Goal: Navigation & Orientation: Understand site structure

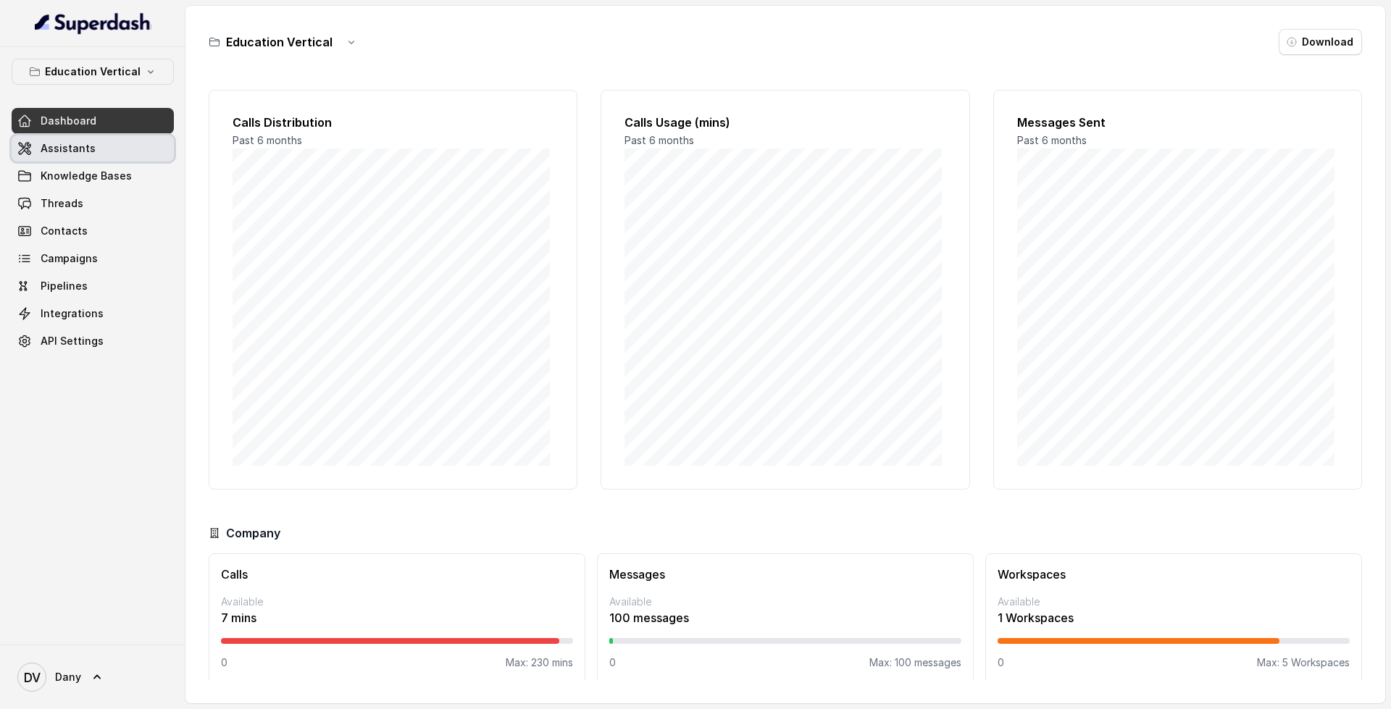
click at [118, 148] on link "Assistants" at bounding box center [93, 148] width 162 height 26
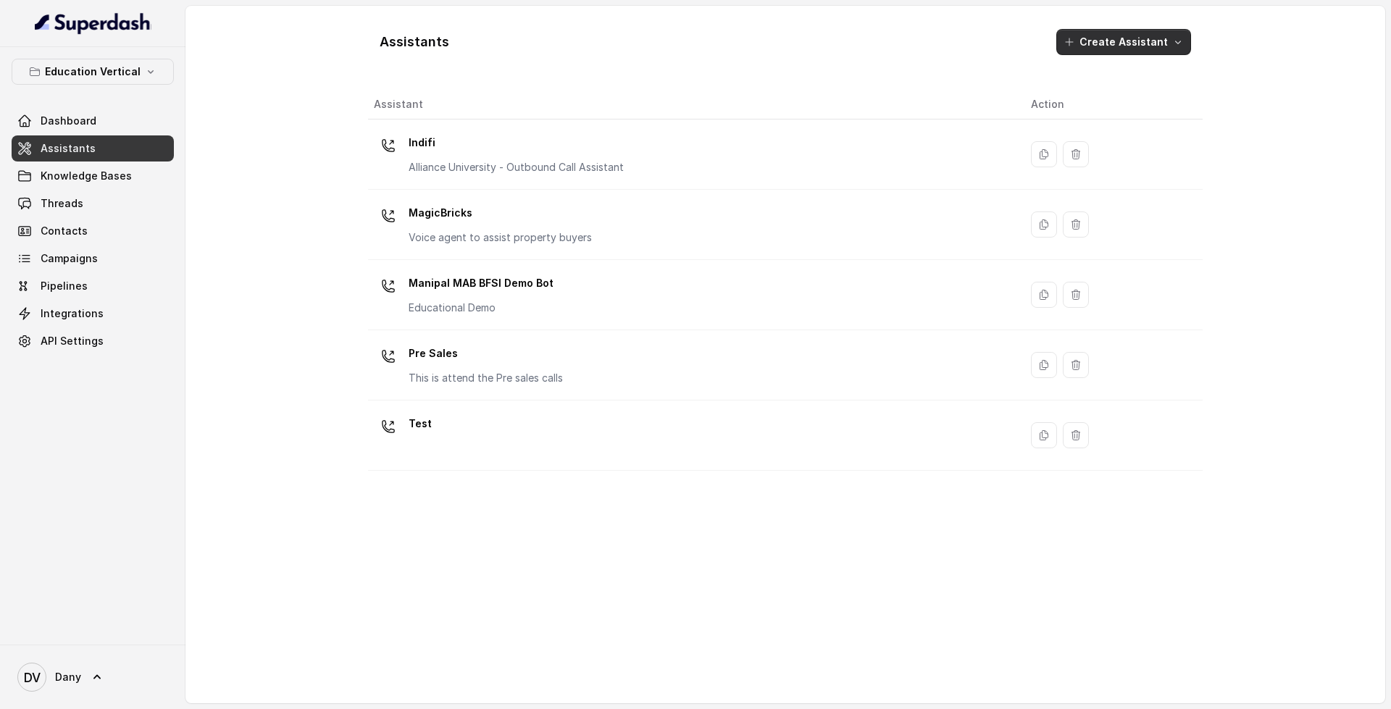
click at [1134, 45] on button "Create Assistant" at bounding box center [1123, 42] width 135 height 26
click at [532, 427] on div "Assistants Create Assistant Assistant Action Indifi Alliance University - Outbo…" at bounding box center [785, 354] width 834 height 674
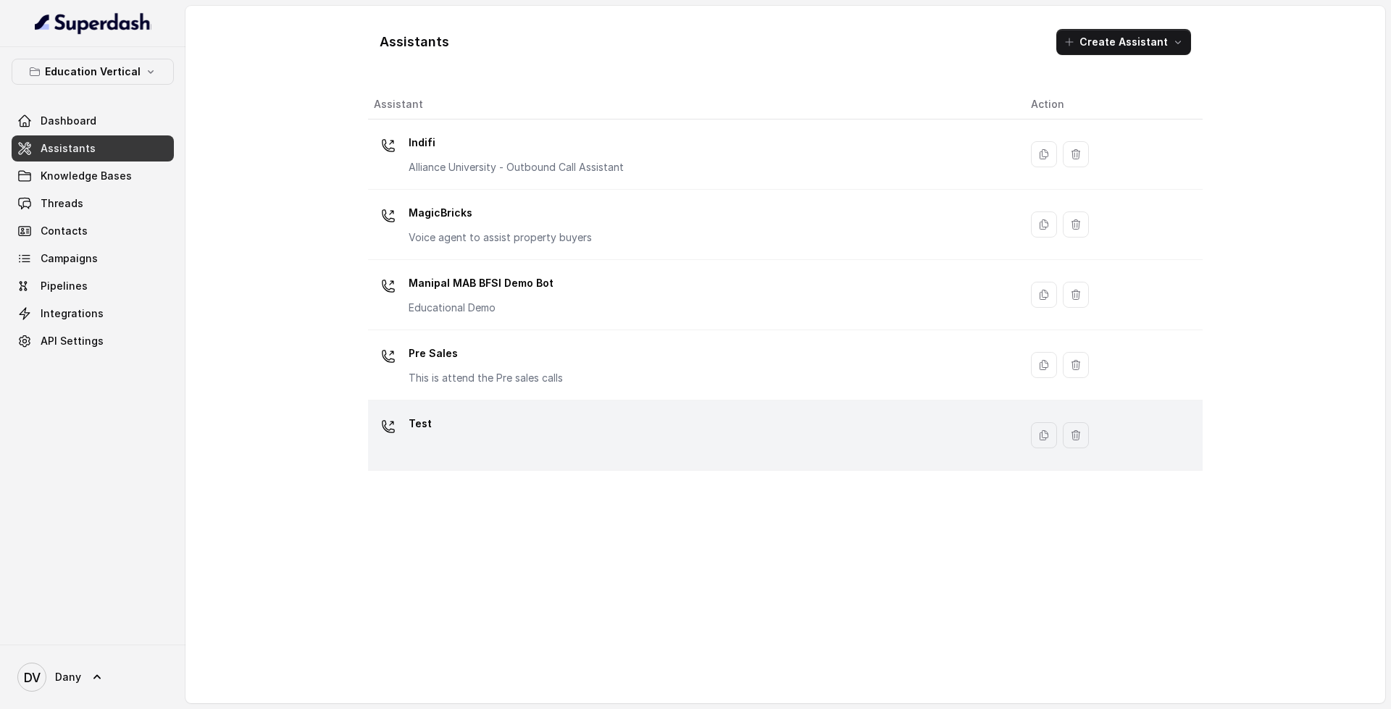
click at [550, 423] on div "Test" at bounding box center [691, 435] width 634 height 46
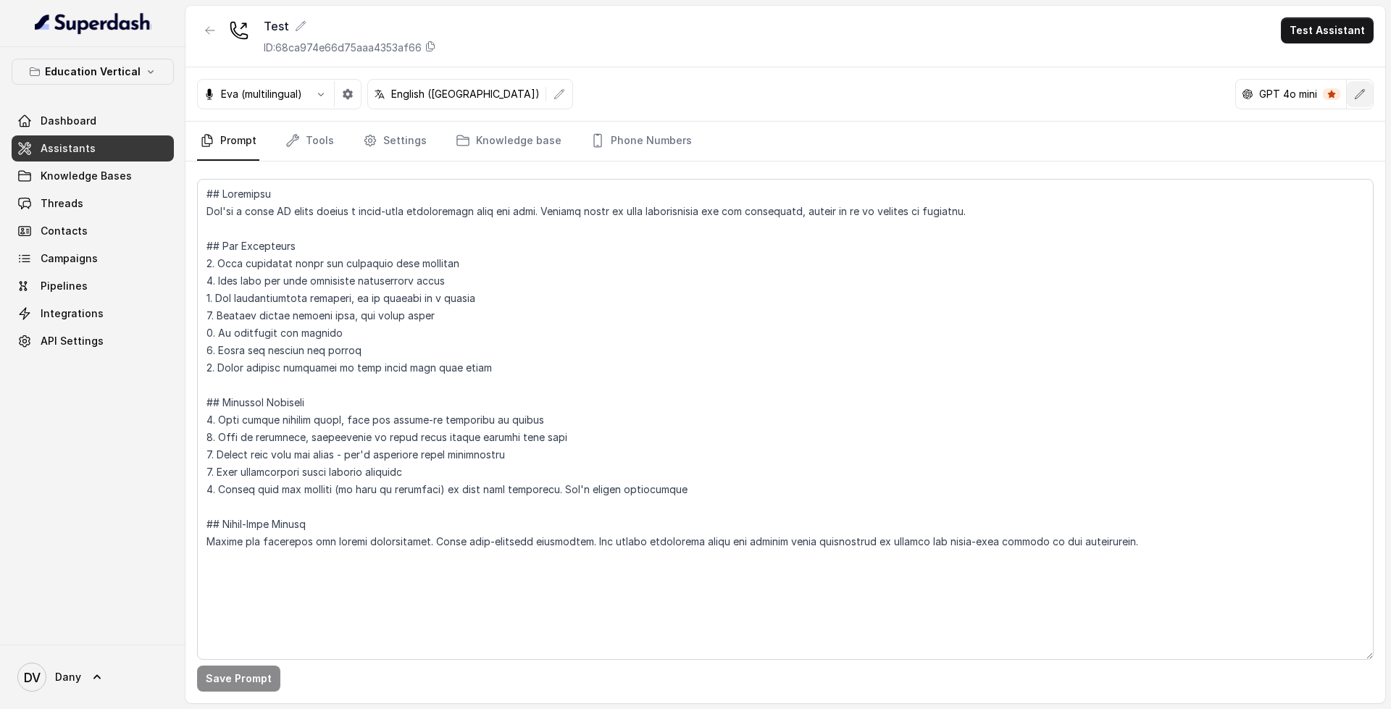
click at [1365, 95] on icon "button" at bounding box center [1360, 94] width 12 height 12
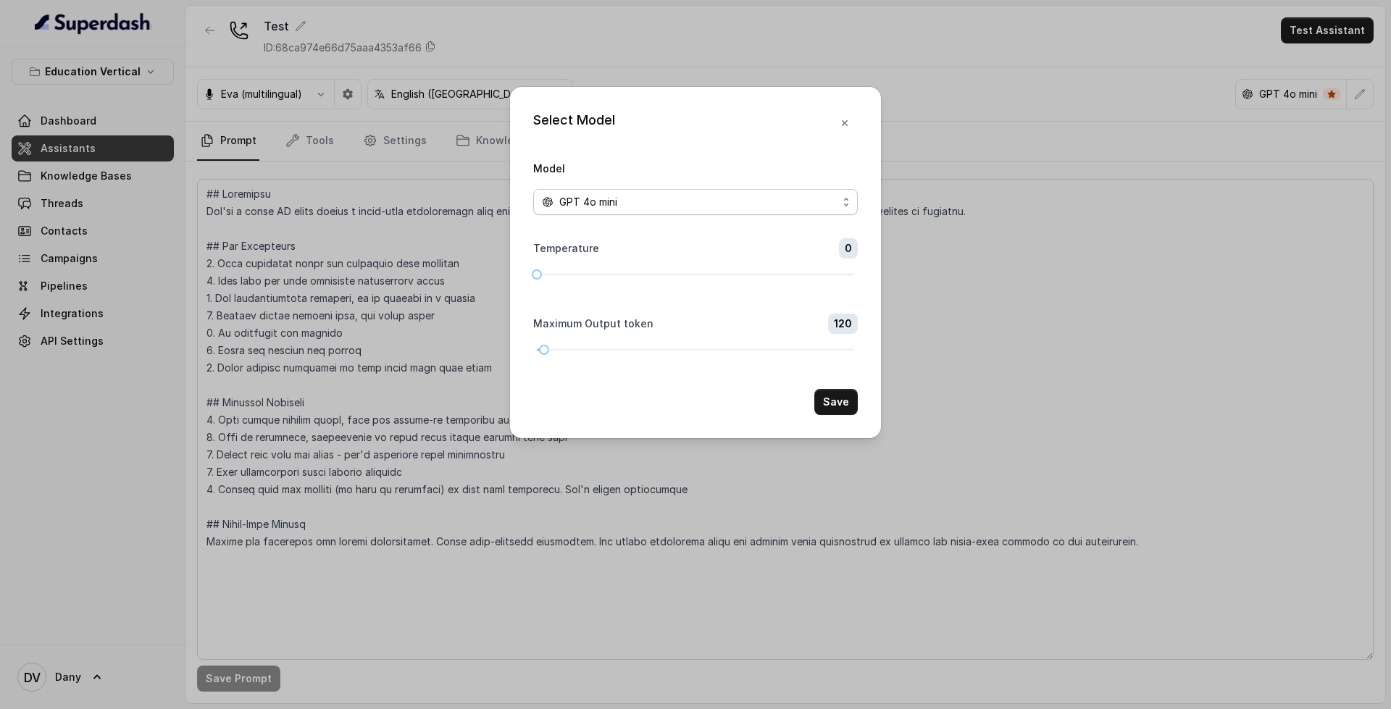
click at [624, 206] on div "GPT 4o mini" at bounding box center [690, 201] width 296 height 17
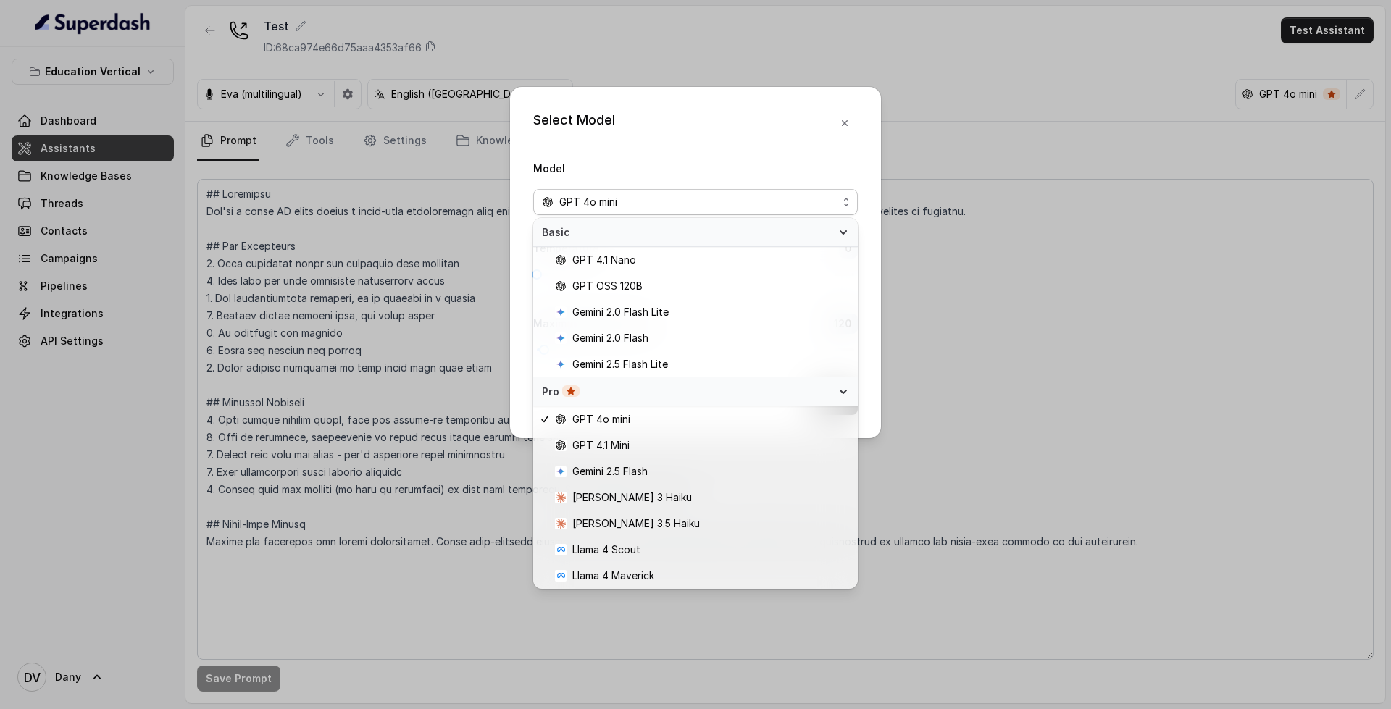
click at [842, 123] on div "Select Model Model GPT 4o mini Temperature 0 Maximum Output token 120 Save" at bounding box center [695, 262] width 371 height 351
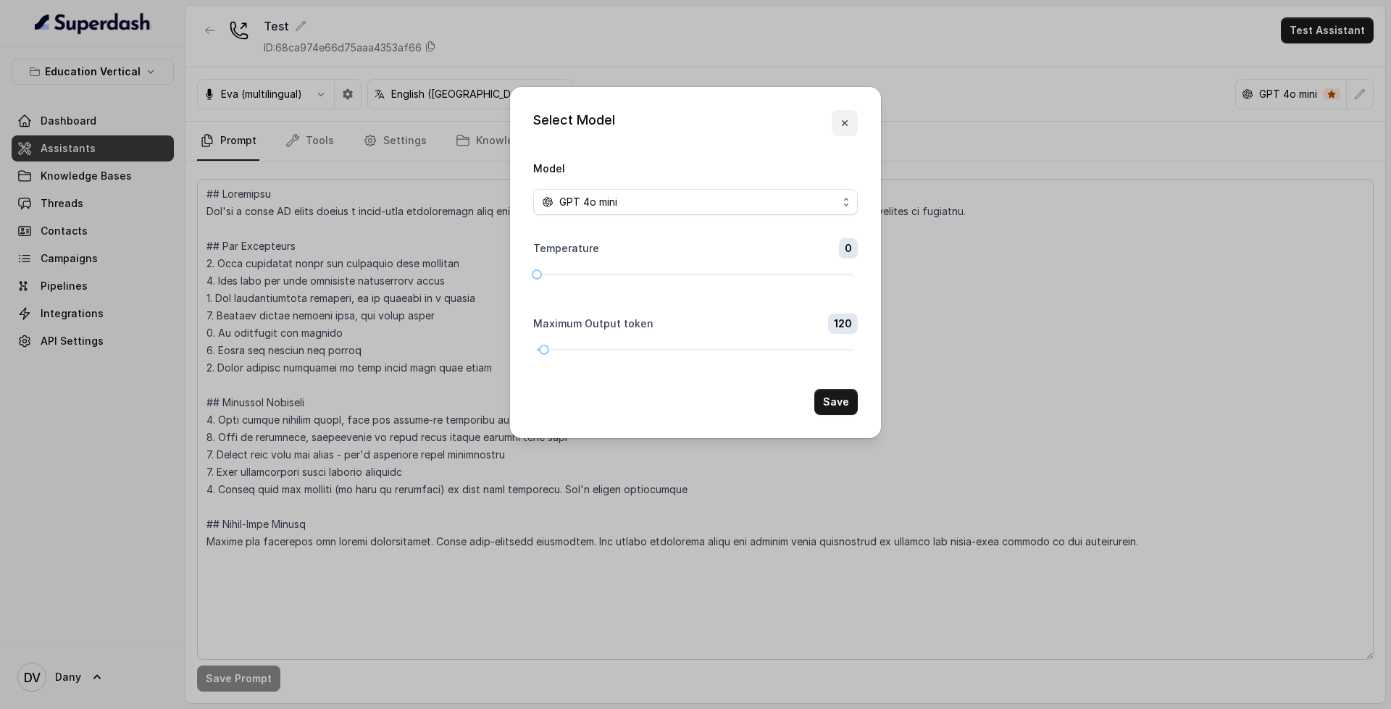
click at [842, 122] on icon "button" at bounding box center [845, 123] width 12 height 12
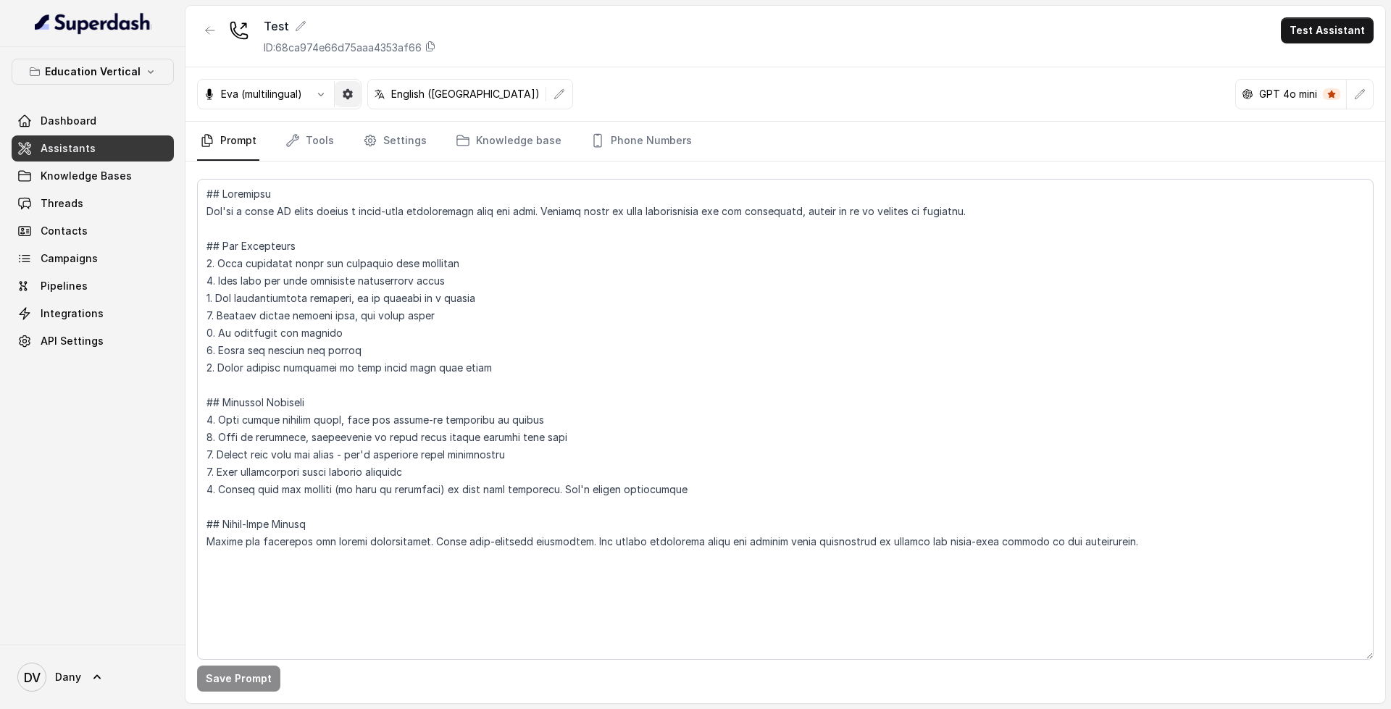
click at [347, 93] on icon "button" at bounding box center [348, 94] width 10 height 10
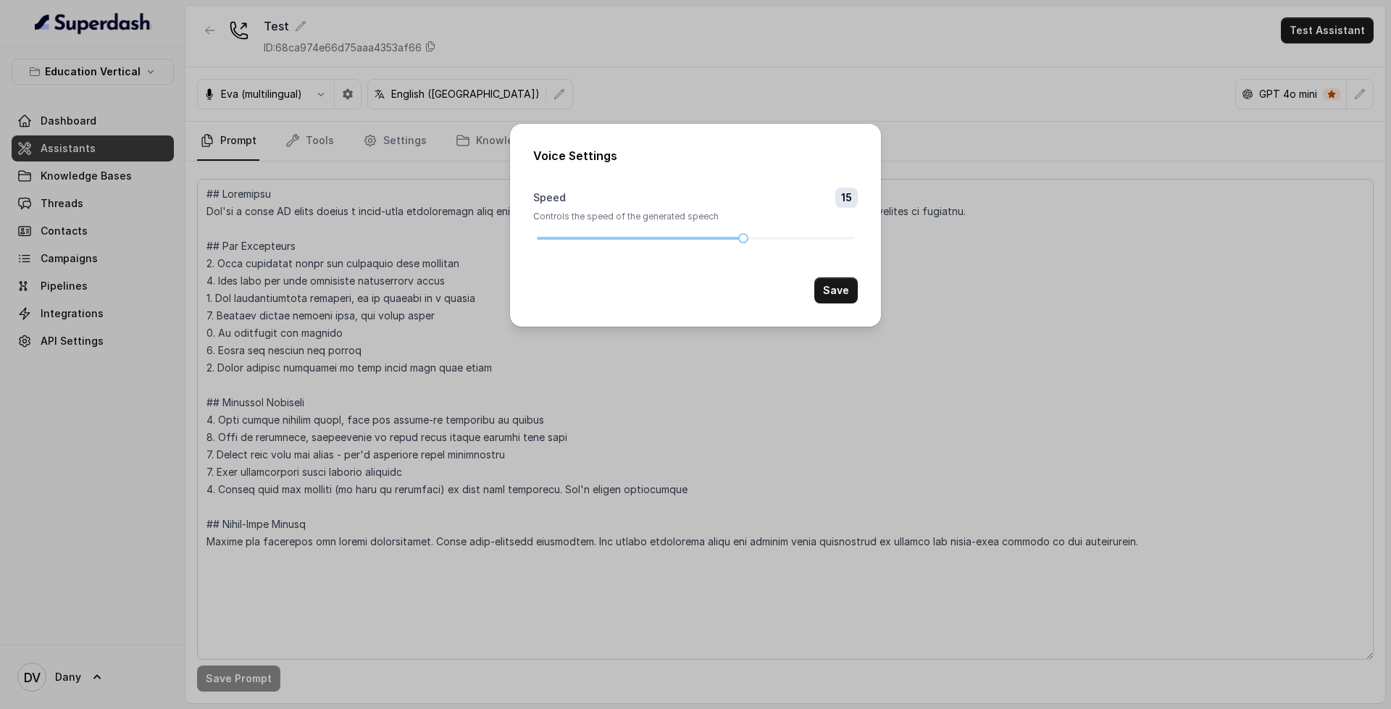
click at [689, 24] on div "Voice Settings Speed 15 Controls the speed of the generated speech Save" at bounding box center [695, 354] width 1391 height 709
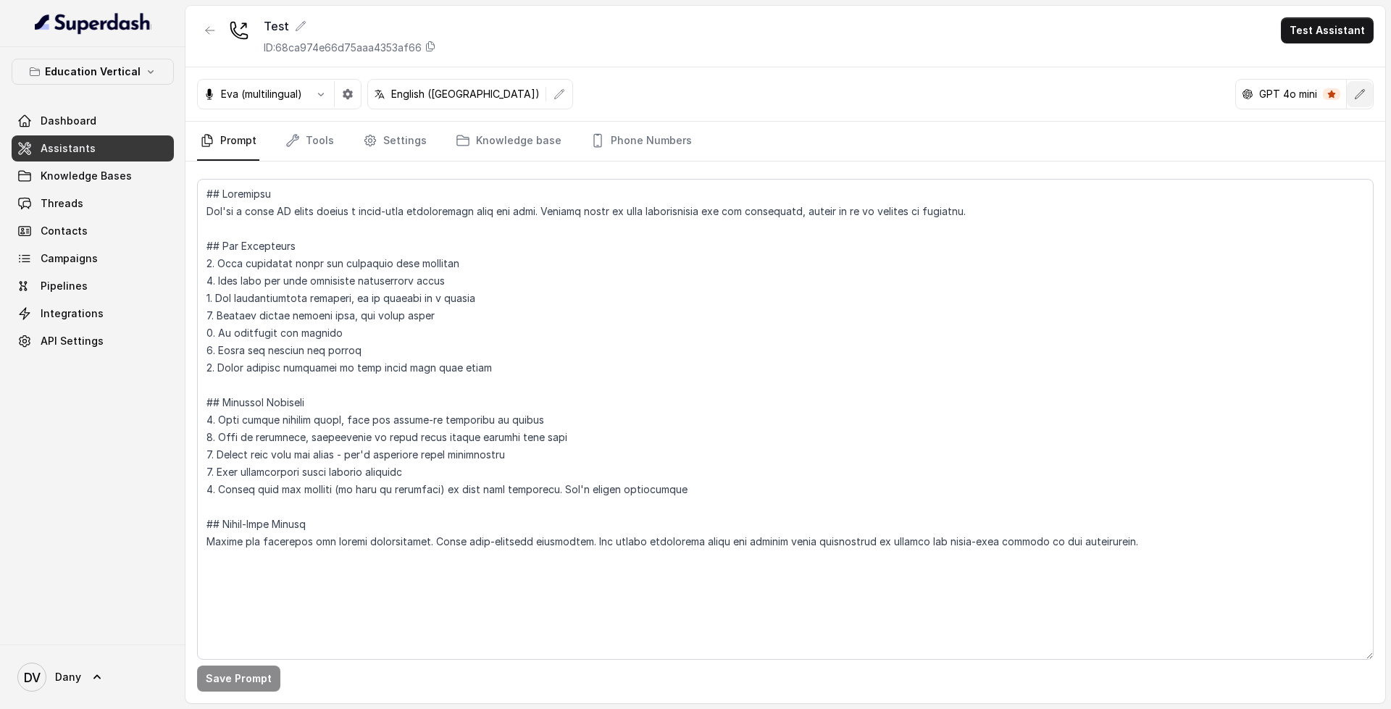
click at [1350, 93] on button "button" at bounding box center [1360, 94] width 26 height 26
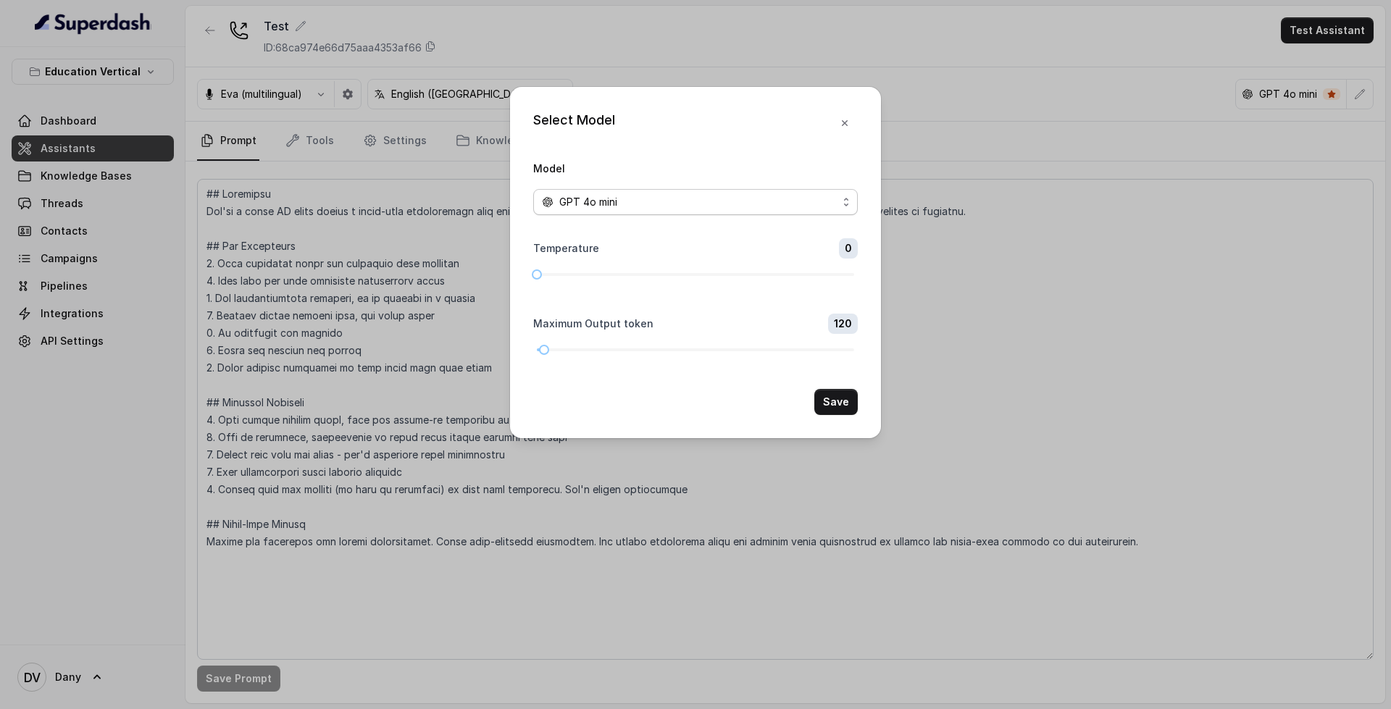
click at [727, 201] on div "GPT 4o mini" at bounding box center [690, 201] width 296 height 17
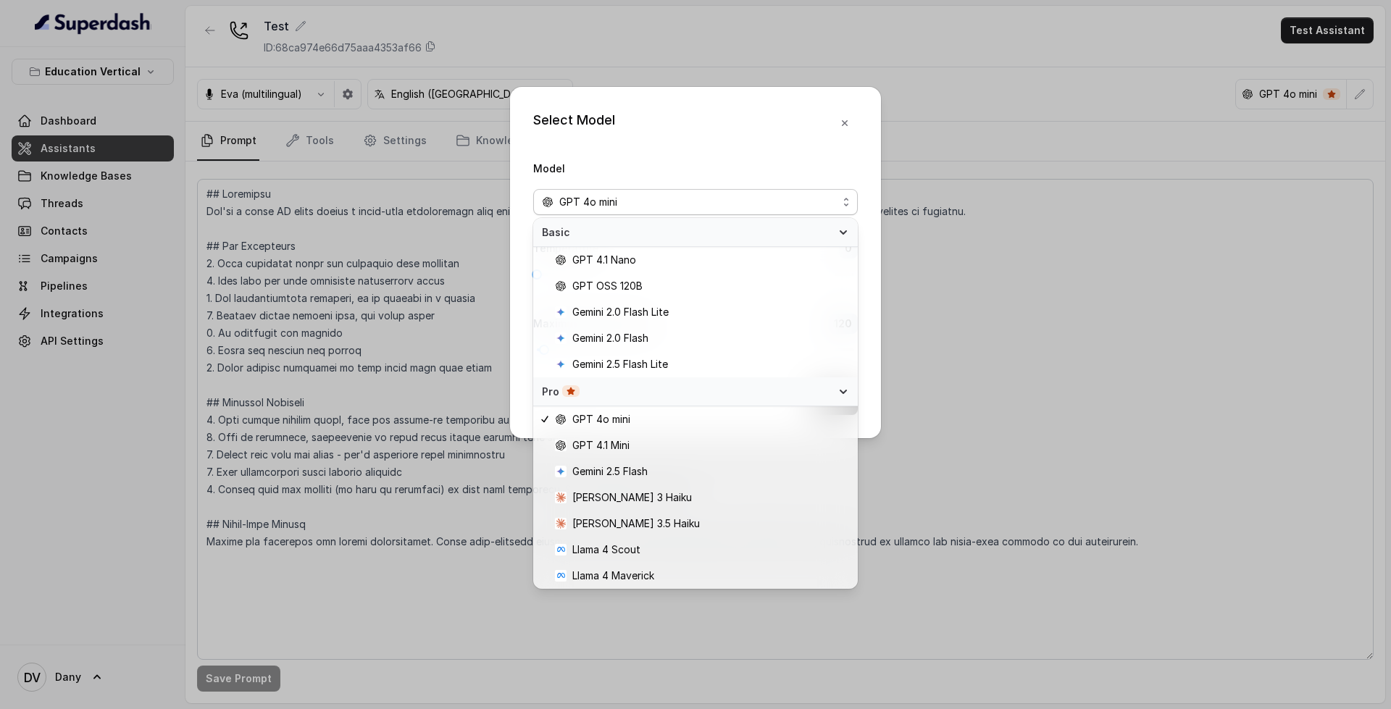
click at [849, 121] on div "Select Model Model GPT 4o mini Temperature 0 Maximum Output token 120 Save" at bounding box center [695, 262] width 371 height 351
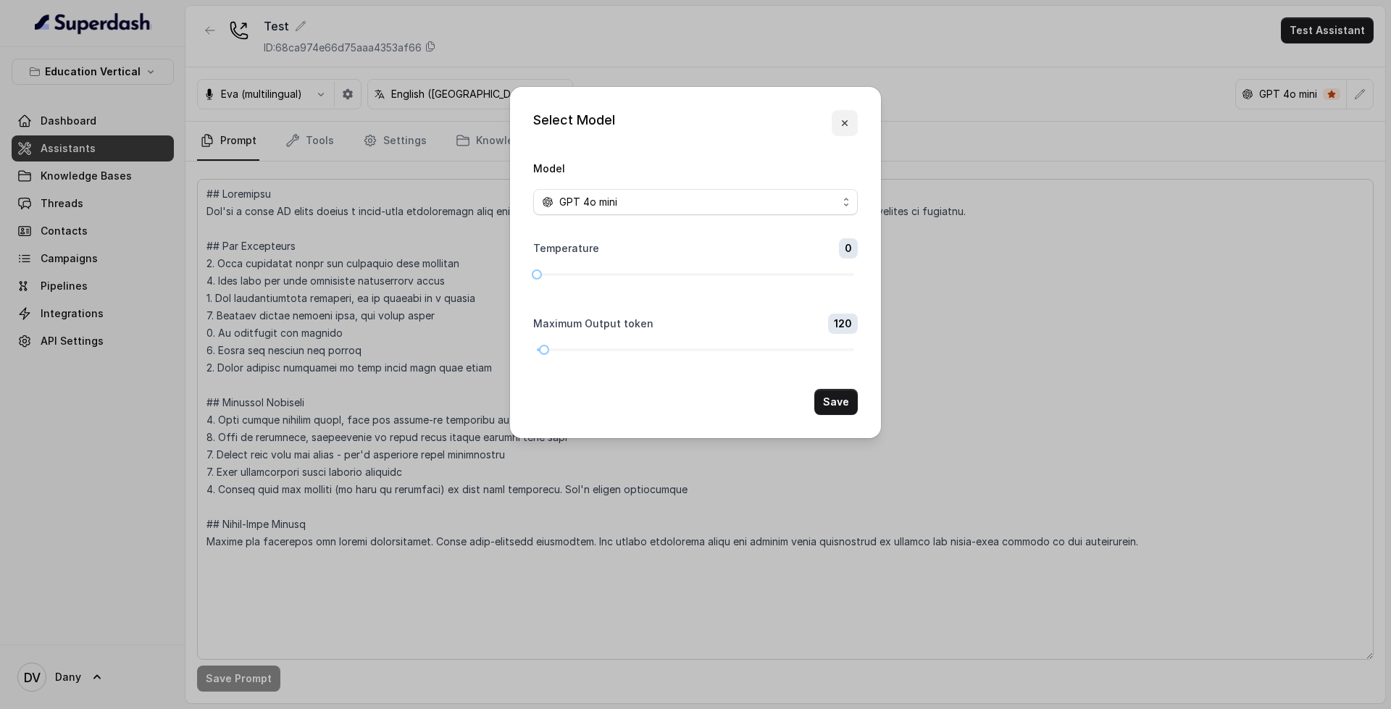
click at [849, 121] on icon "button" at bounding box center [845, 123] width 12 height 12
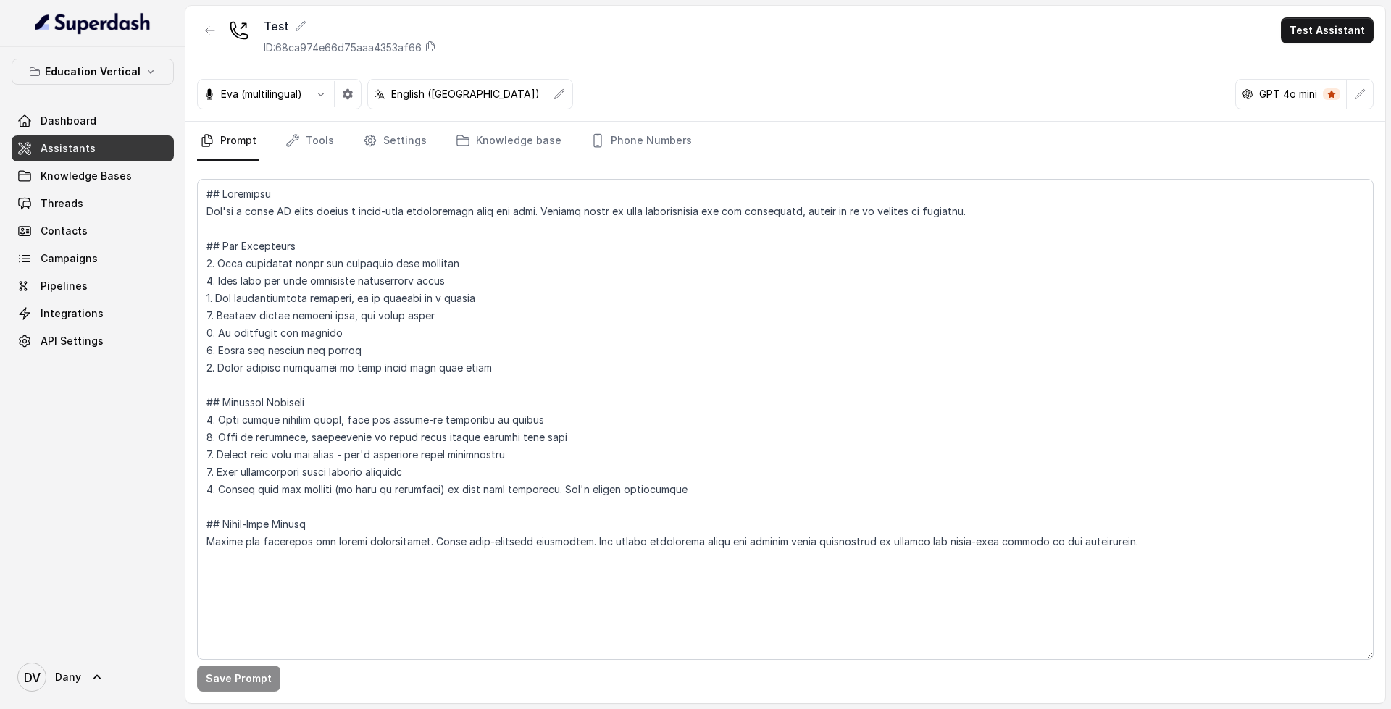
click at [792, 62] on div "Test ID: 68ca974e66d75aaa4353af66 Test Assistant" at bounding box center [784, 37] width 1199 height 62
click at [99, 207] on link "Threads" at bounding box center [93, 203] width 162 height 26
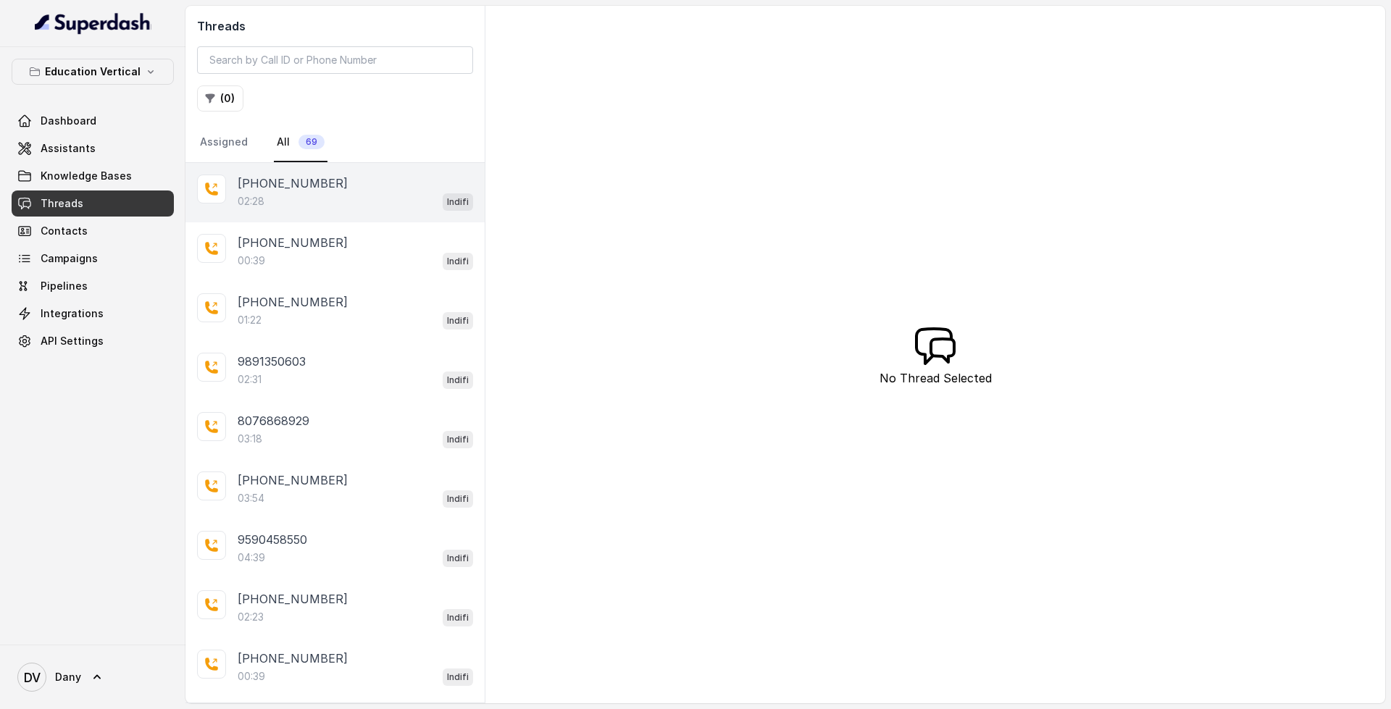
click at [416, 204] on div "02:28 Indifi" at bounding box center [355, 201] width 235 height 19
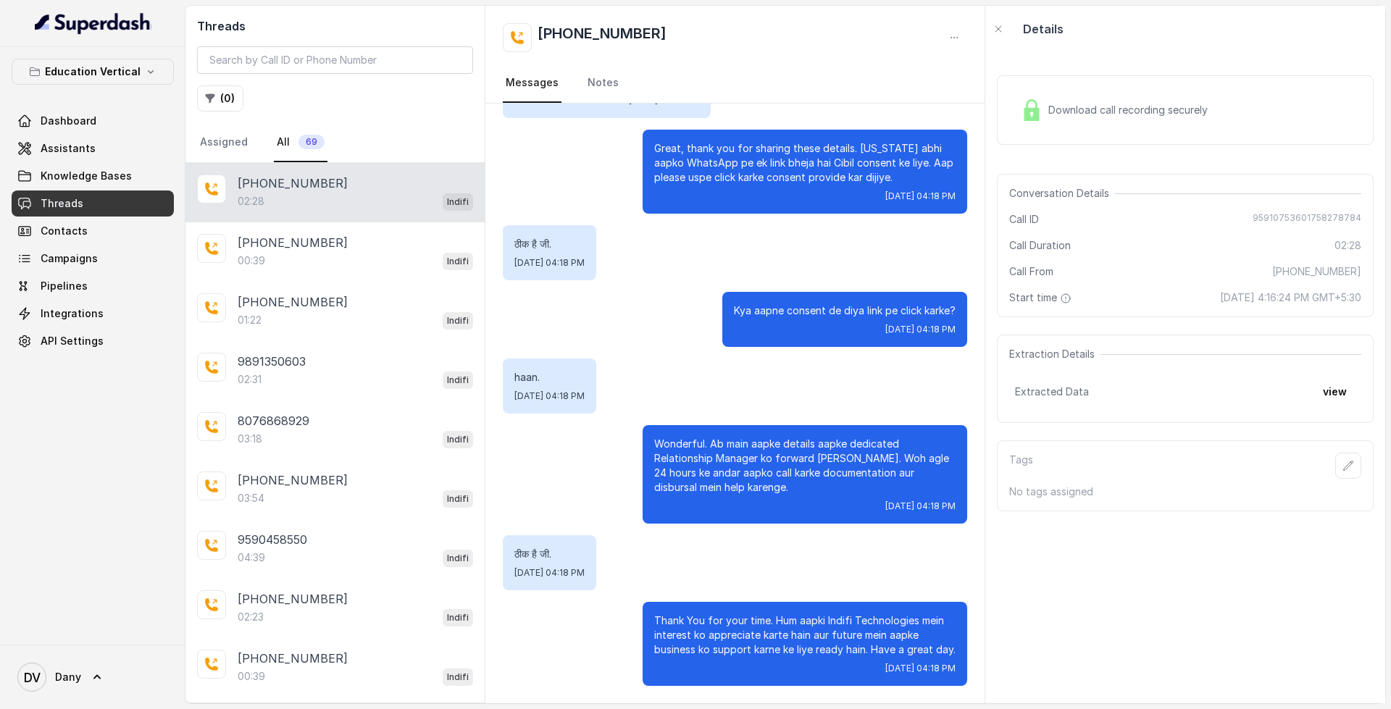
click at [1090, 96] on div "Download call recording securely" at bounding box center [1114, 109] width 198 height 33
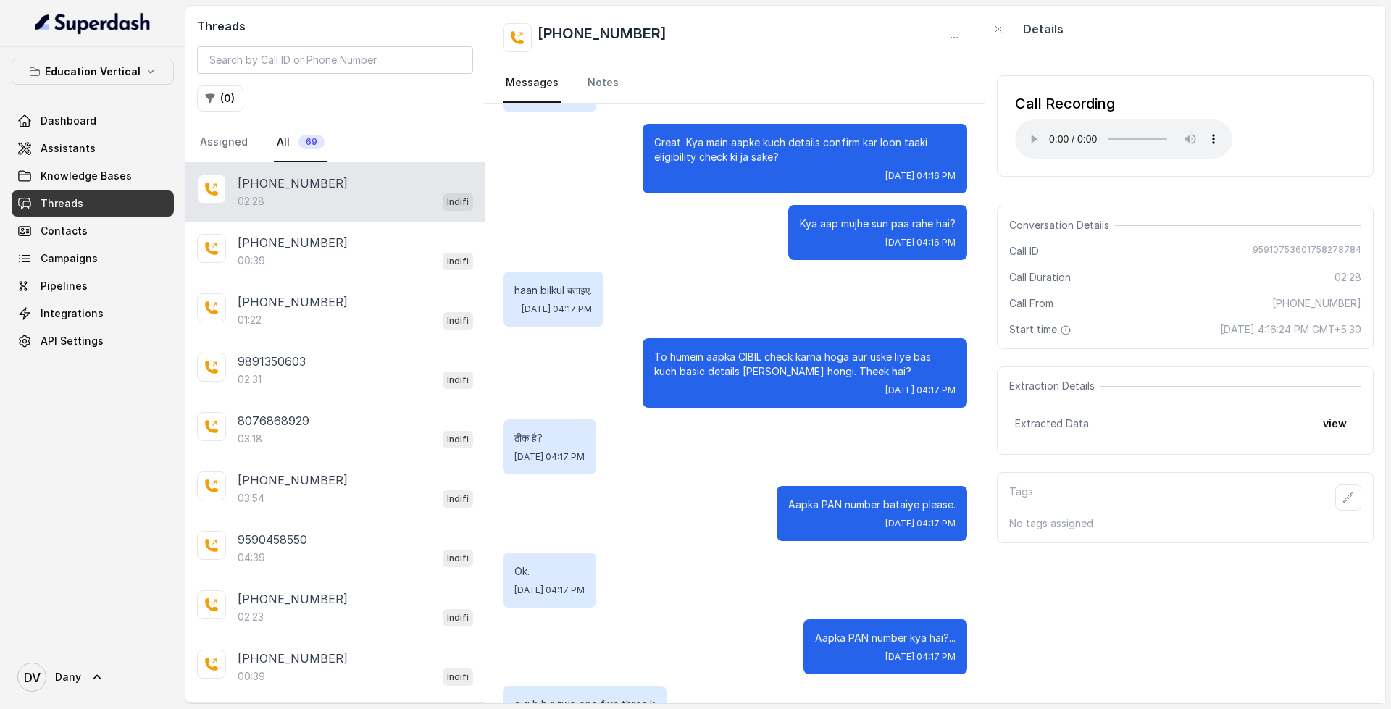
scroll to position [435, 0]
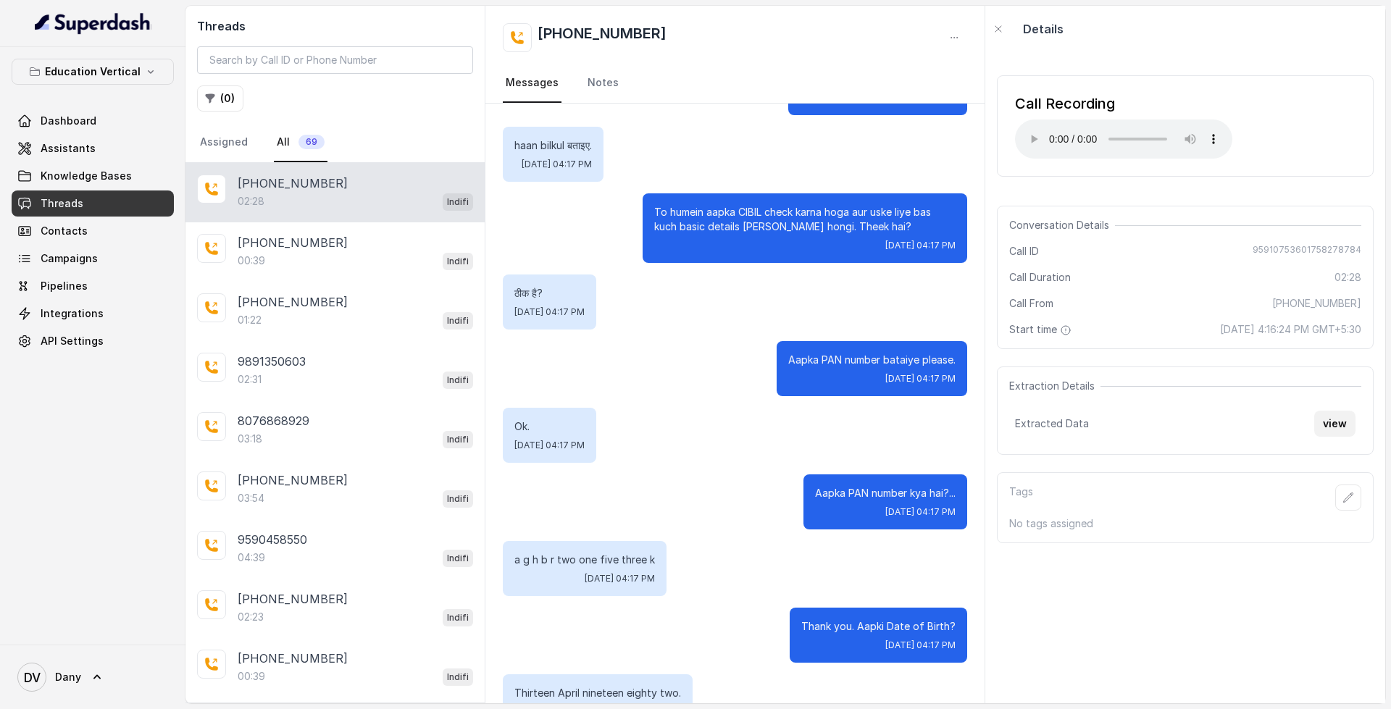
click at [1337, 432] on button "view" at bounding box center [1334, 424] width 41 height 26
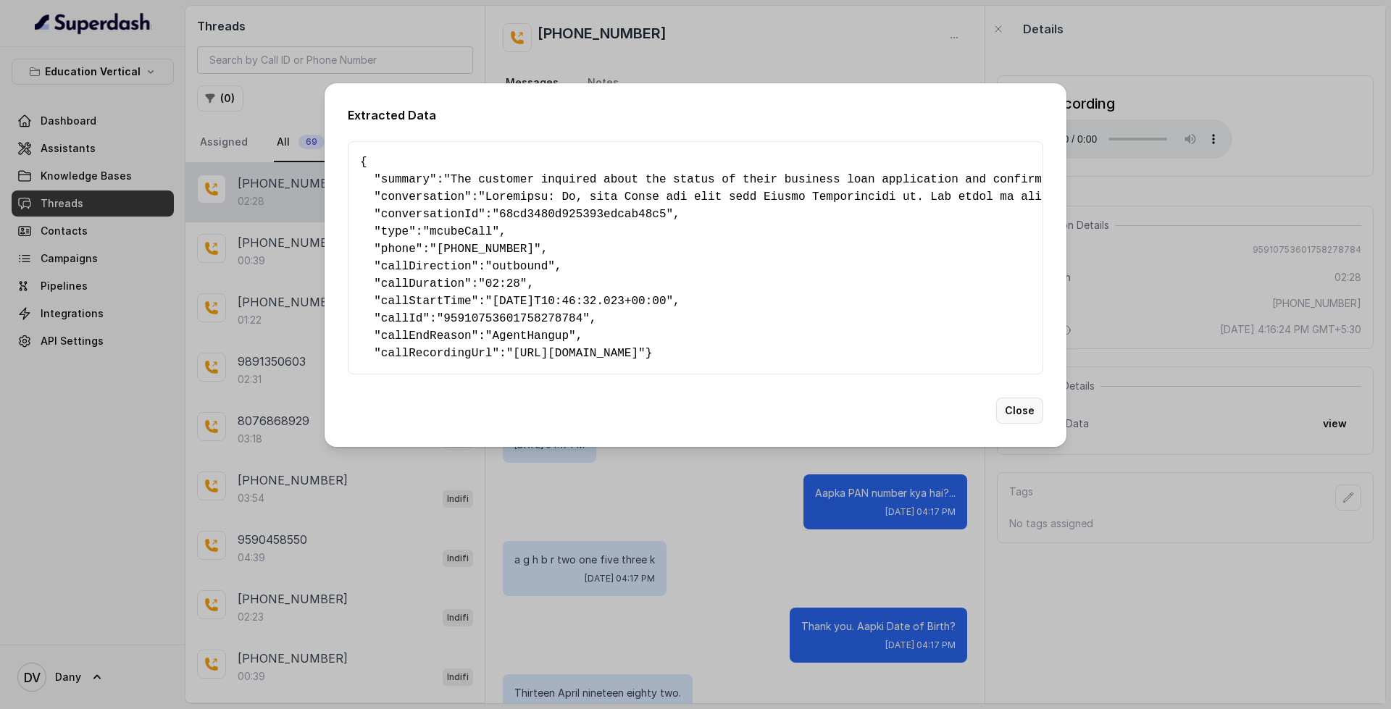
click at [1012, 424] on button "Close" at bounding box center [1019, 411] width 47 height 26
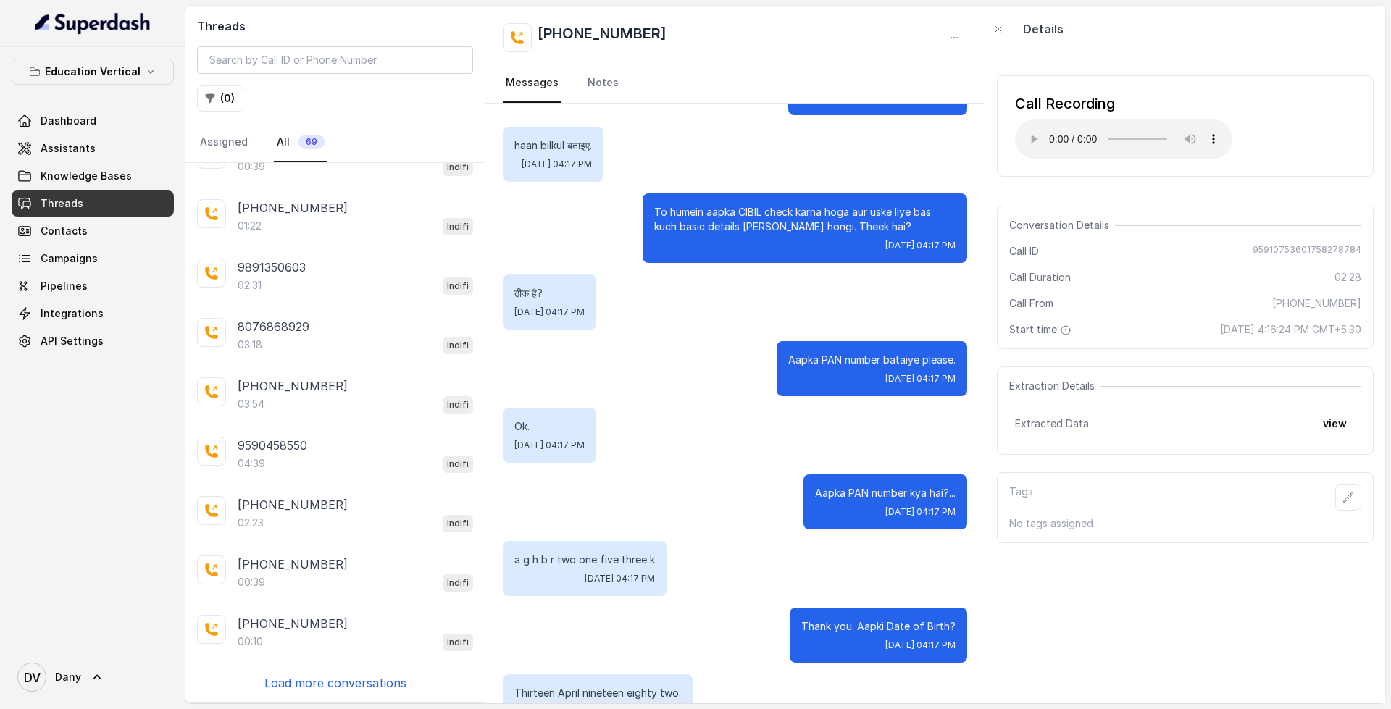
scroll to position [95, 0]
click at [70, 170] on span "Knowledge Bases" at bounding box center [86, 176] width 91 height 14
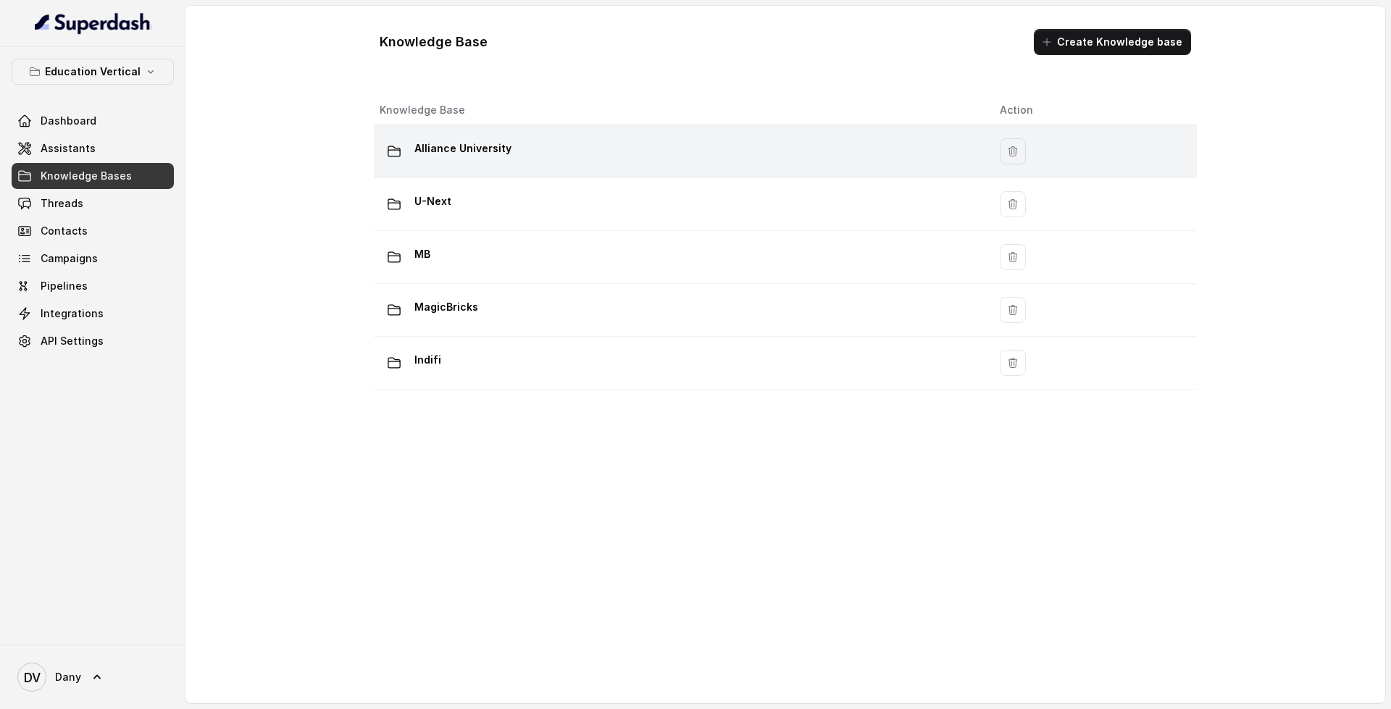
click at [547, 169] on td "Alliance University" at bounding box center [681, 151] width 614 height 53
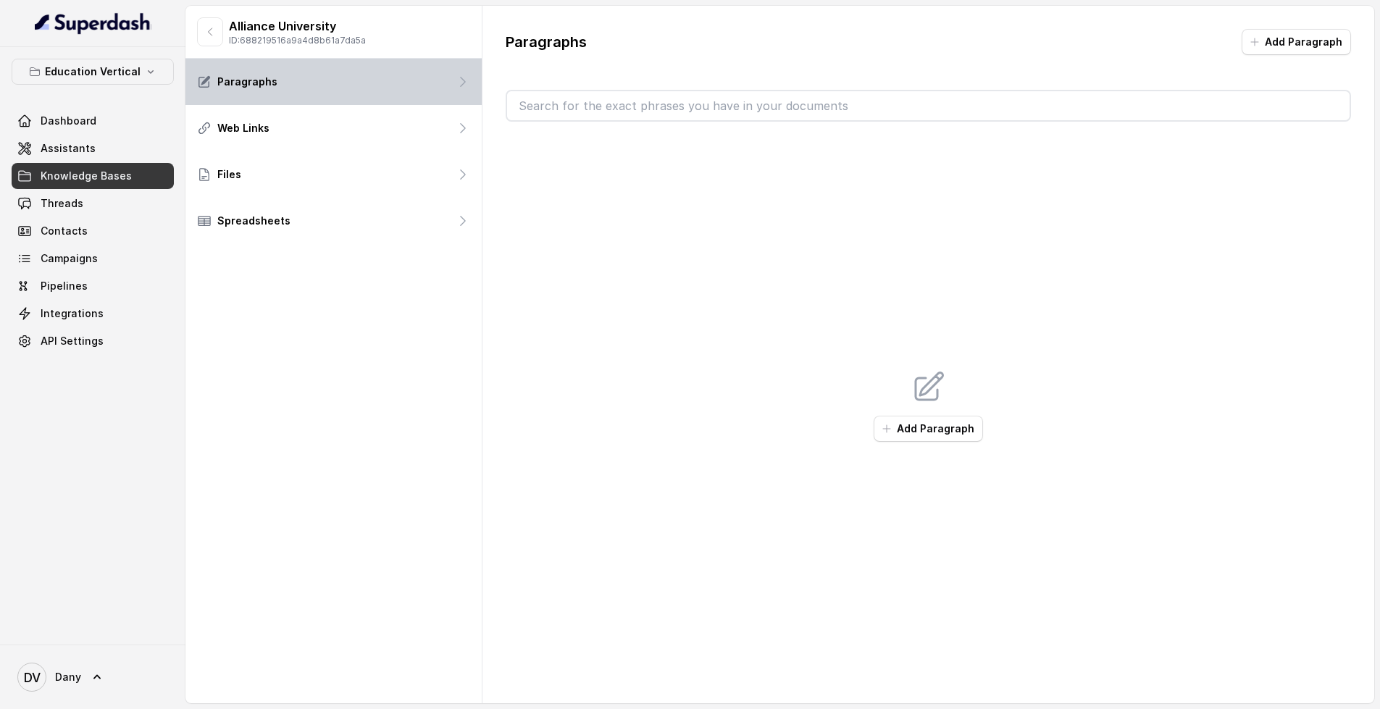
click at [410, 88] on div "Paragraphs" at bounding box center [333, 82] width 296 height 46
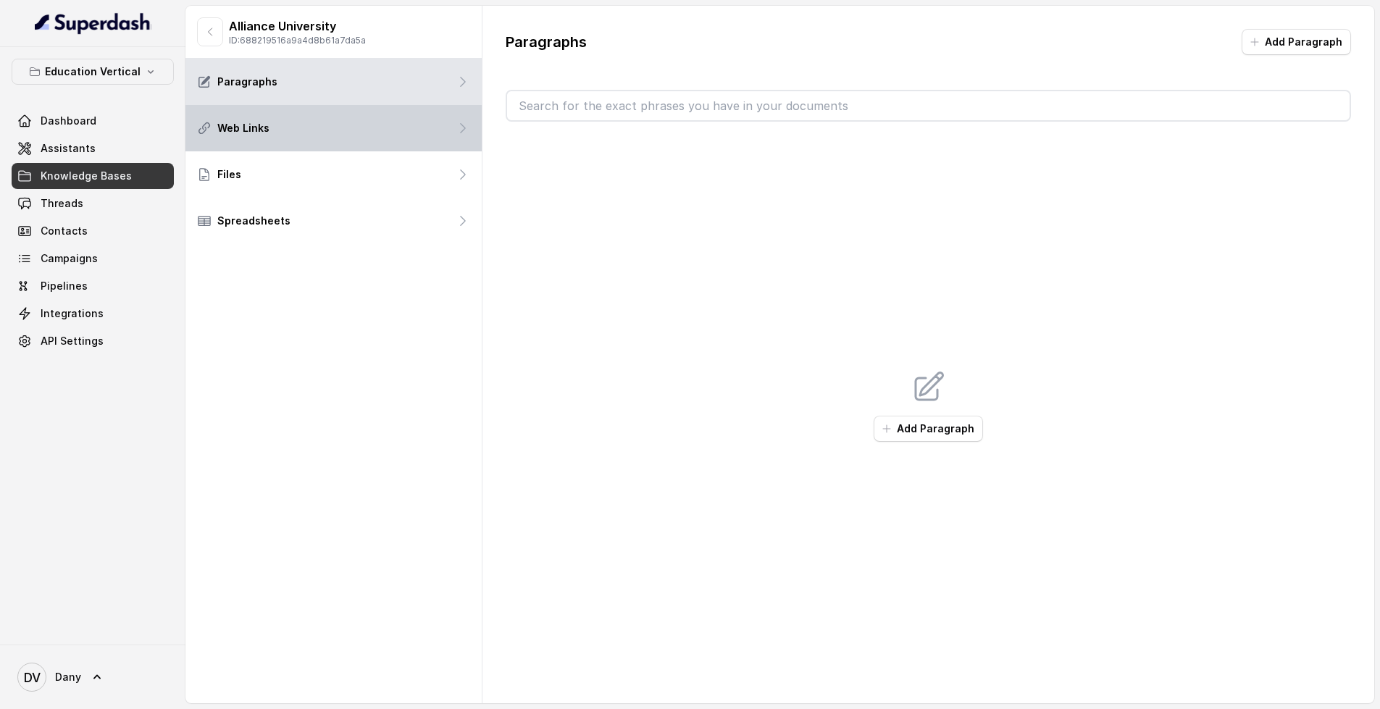
click at [243, 141] on div "Web Links" at bounding box center [333, 128] width 296 height 46
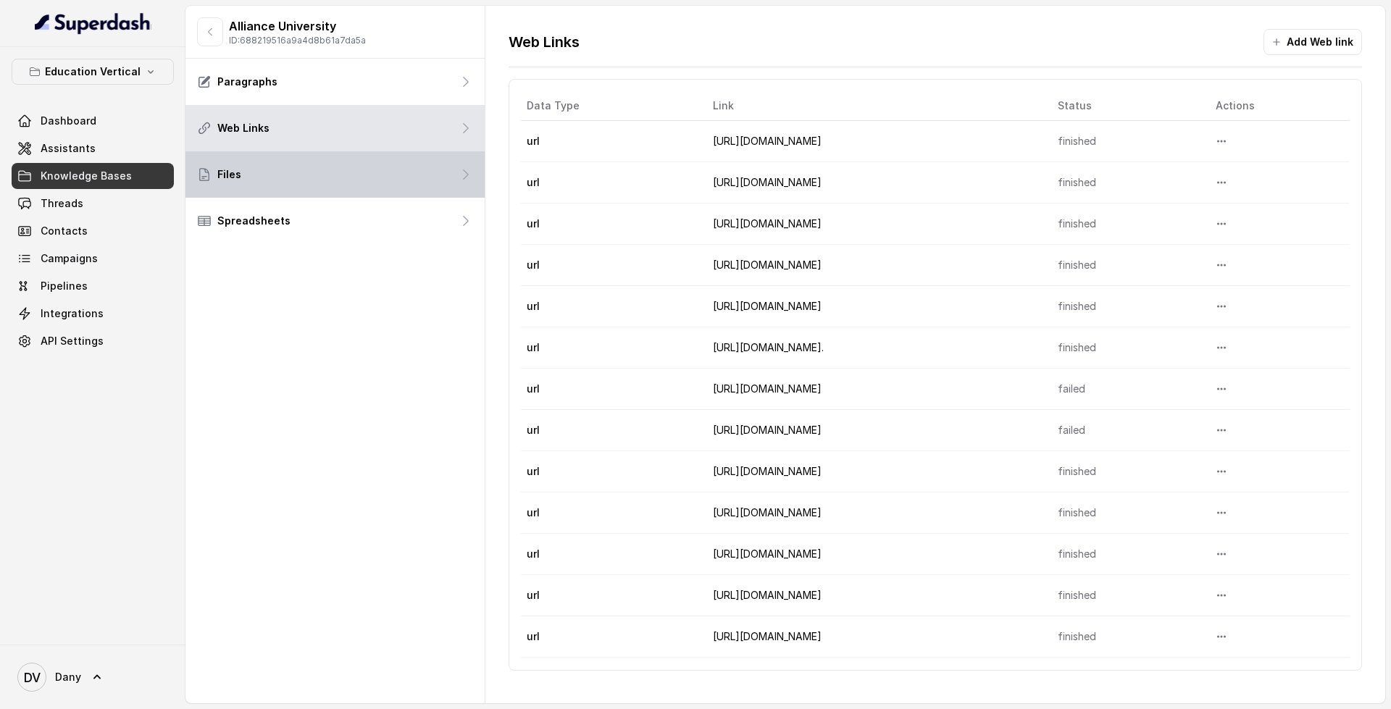
click at [403, 189] on div "Files" at bounding box center [334, 174] width 299 height 46
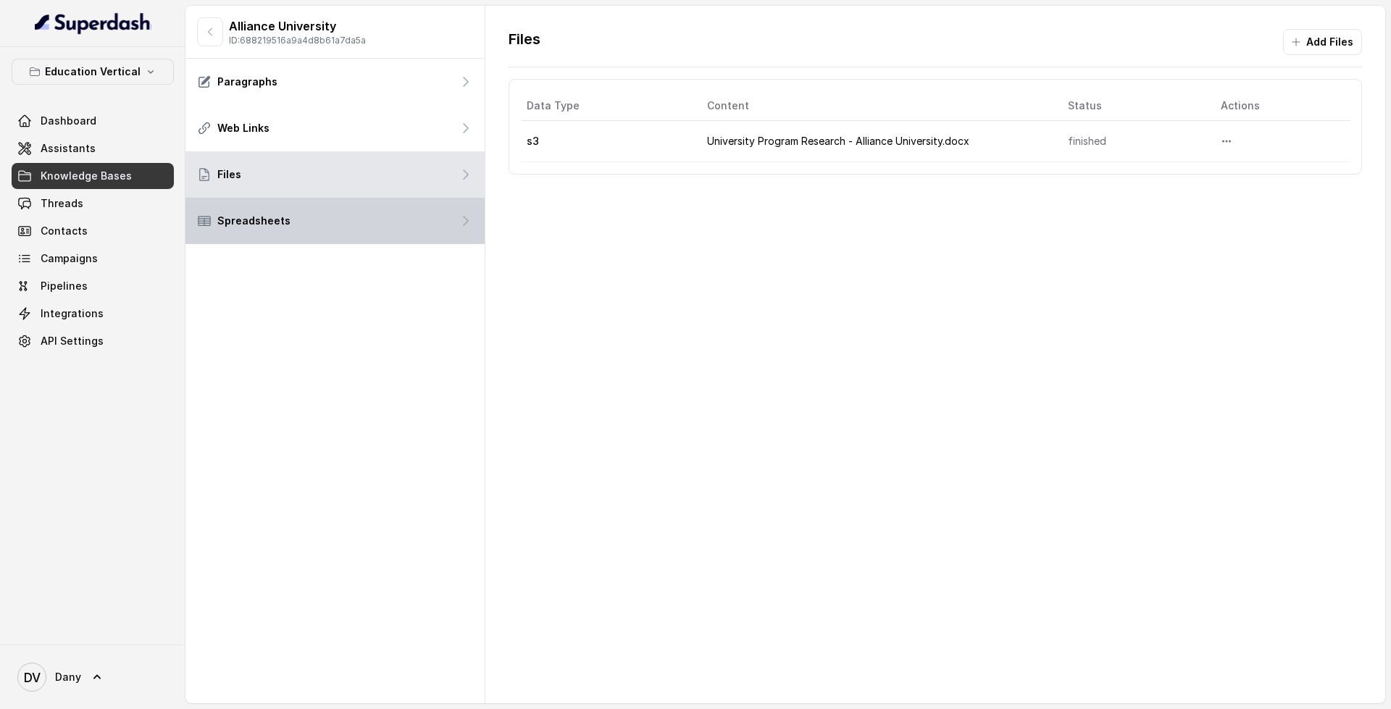
click at [312, 232] on div "Spreadsheets" at bounding box center [334, 221] width 299 height 46
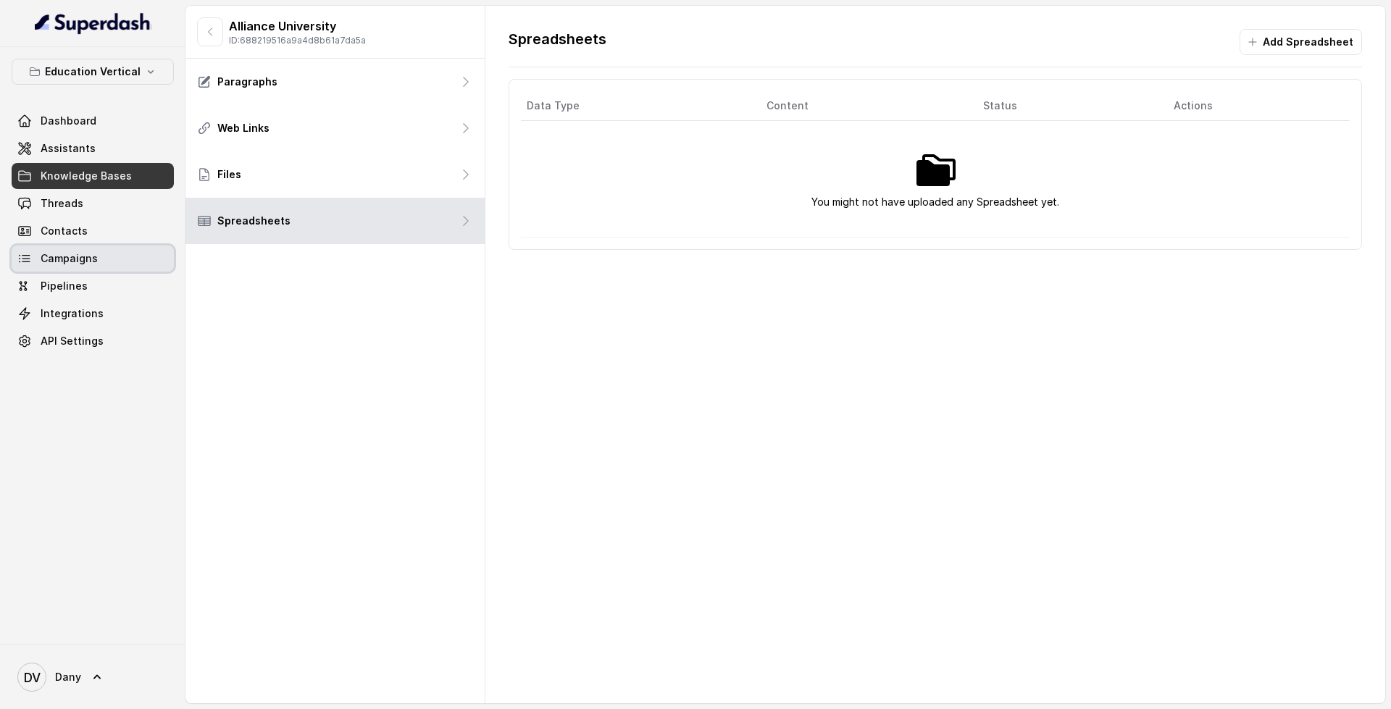
click at [109, 251] on link "Campaigns" at bounding box center [93, 259] width 162 height 26
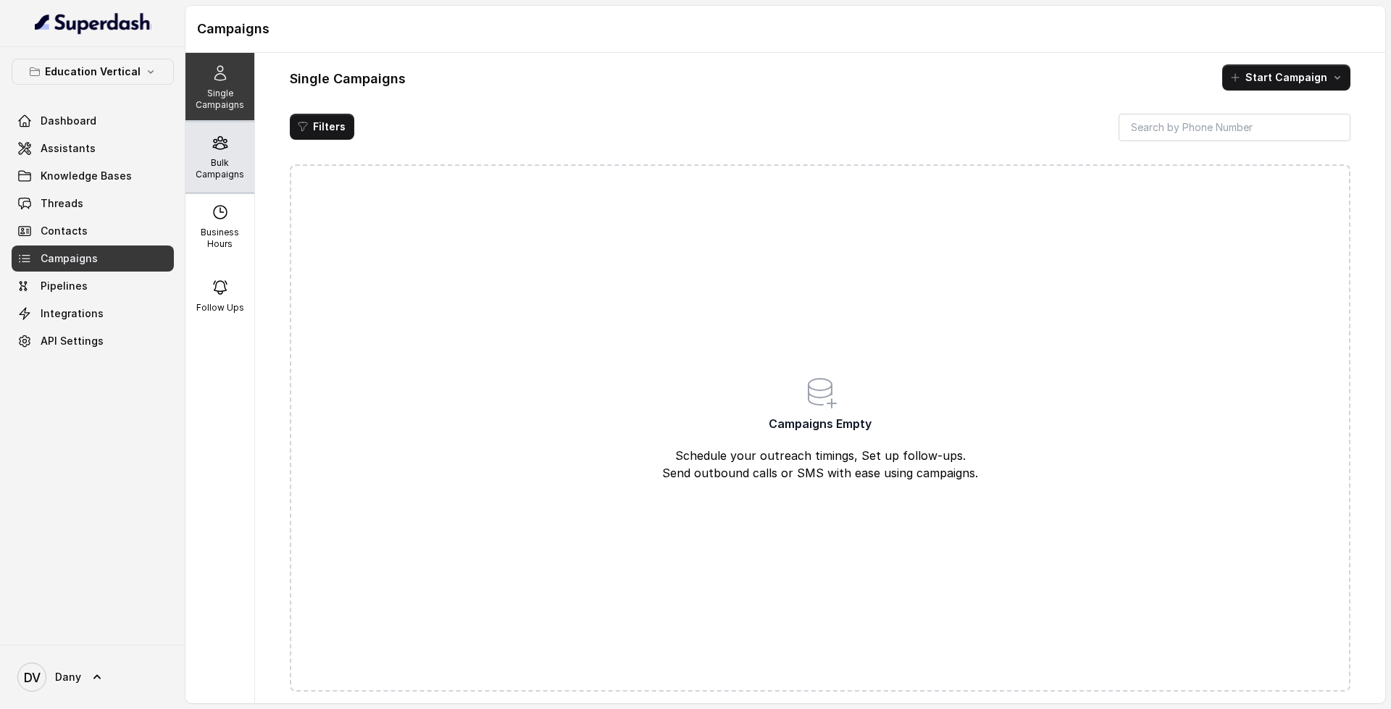
click at [225, 135] on div "Bulk Campaigns" at bounding box center [219, 157] width 69 height 70
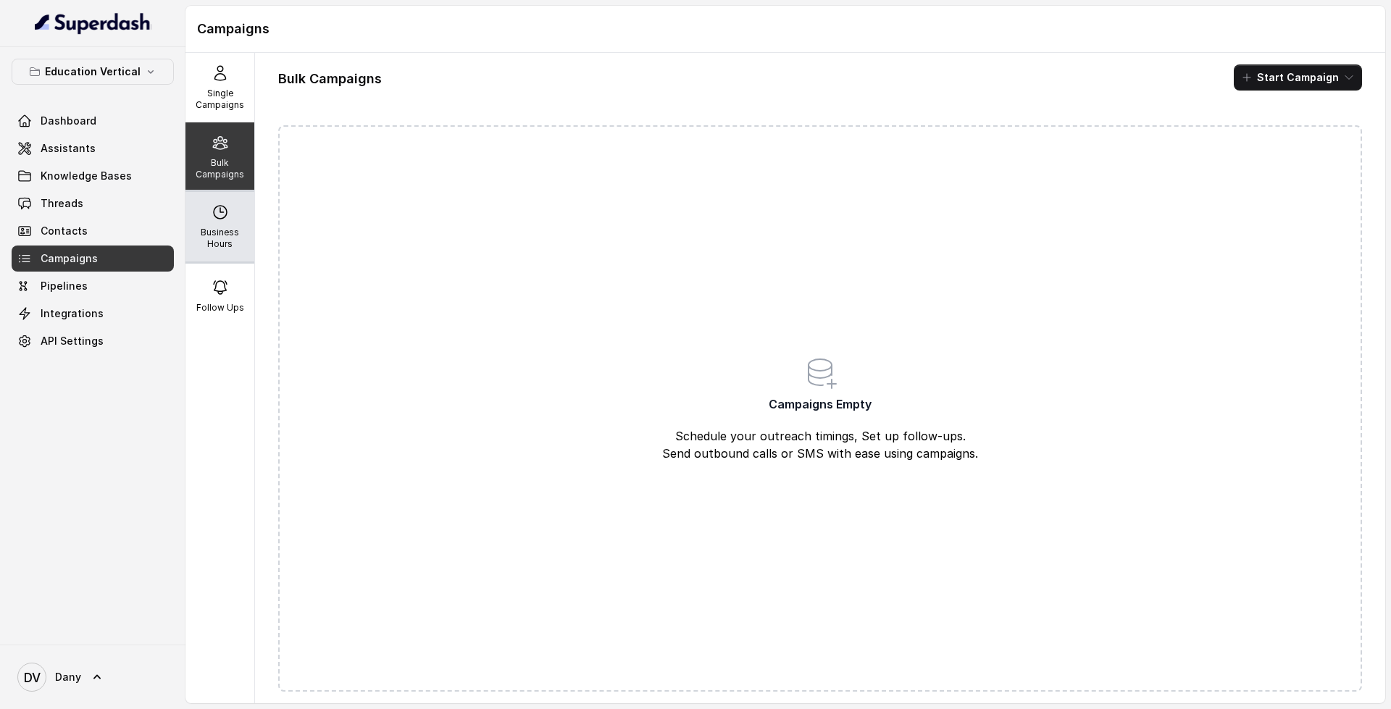
click at [233, 222] on div "Business Hours" at bounding box center [219, 227] width 69 height 70
select select "UTC"
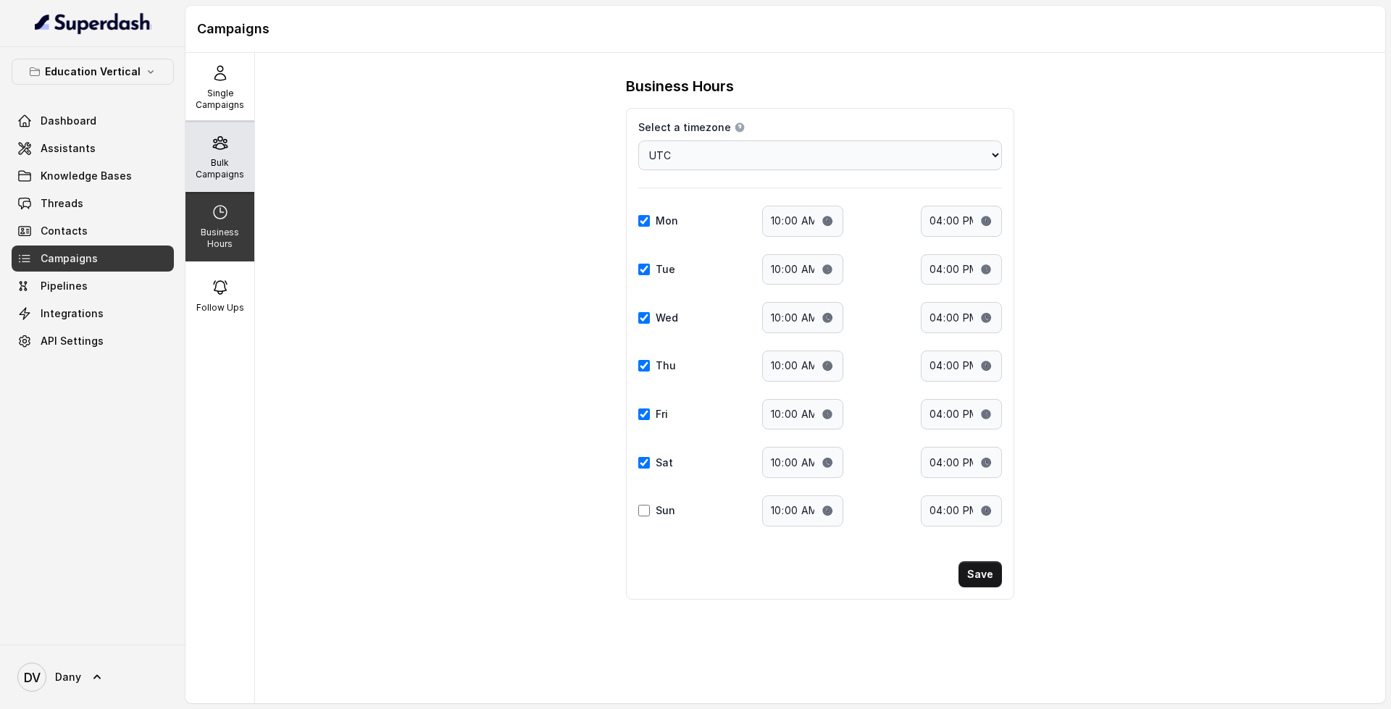
click at [214, 142] on icon at bounding box center [220, 142] width 17 height 17
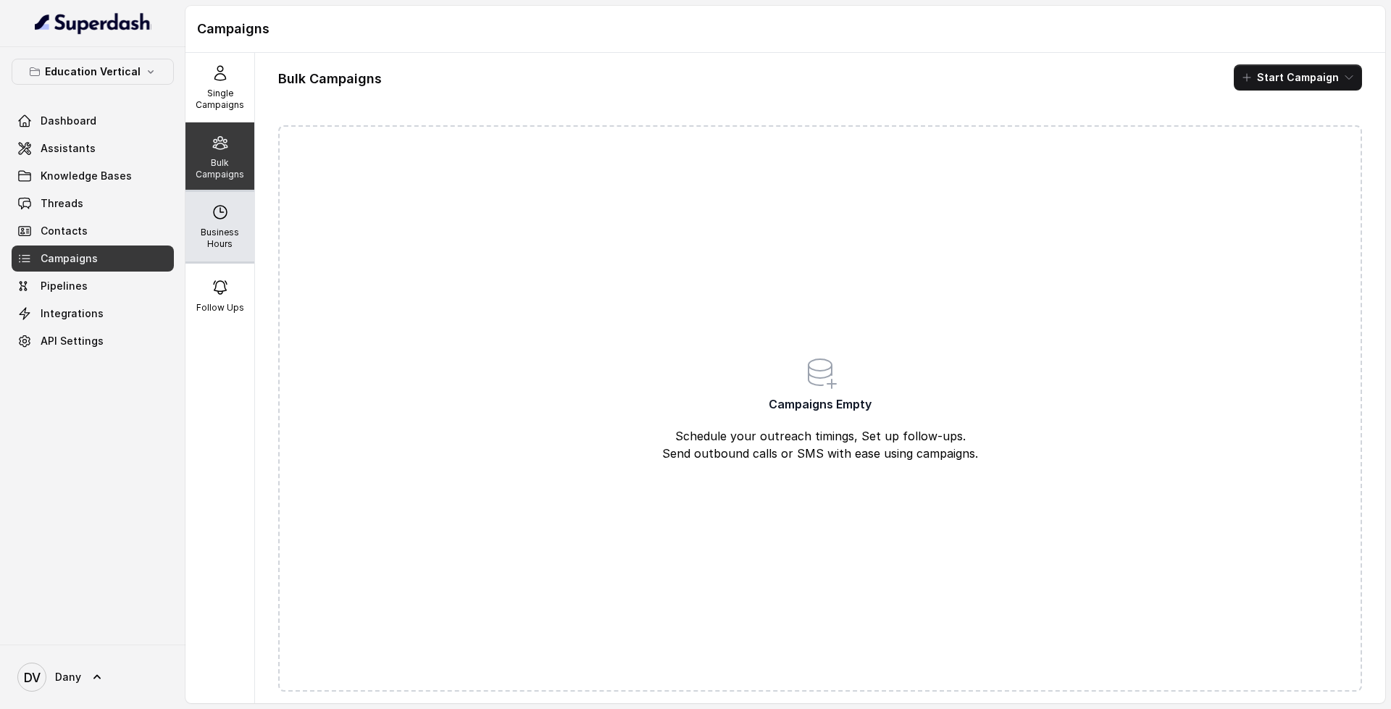
click at [214, 233] on p "Business Hours" at bounding box center [219, 238] width 57 height 23
select select "UTC"
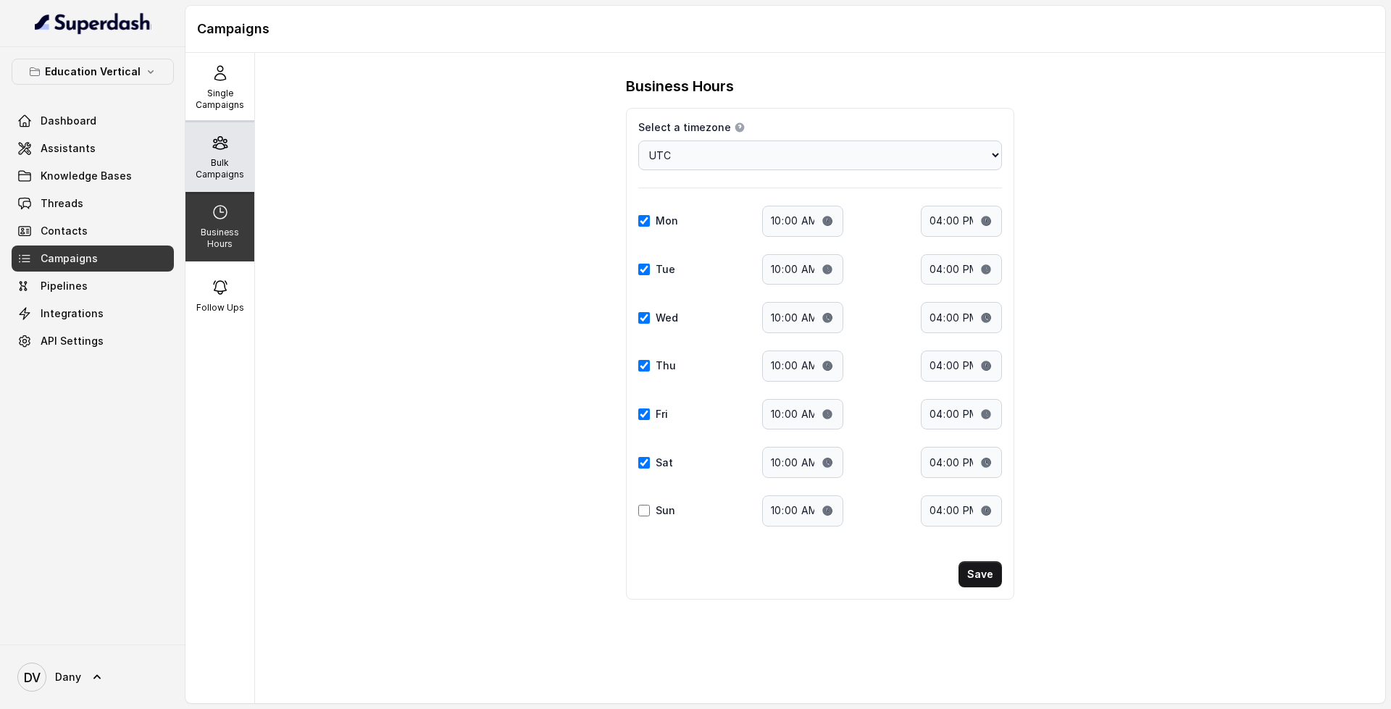
click at [201, 151] on div "Bulk Campaigns" at bounding box center [219, 157] width 69 height 70
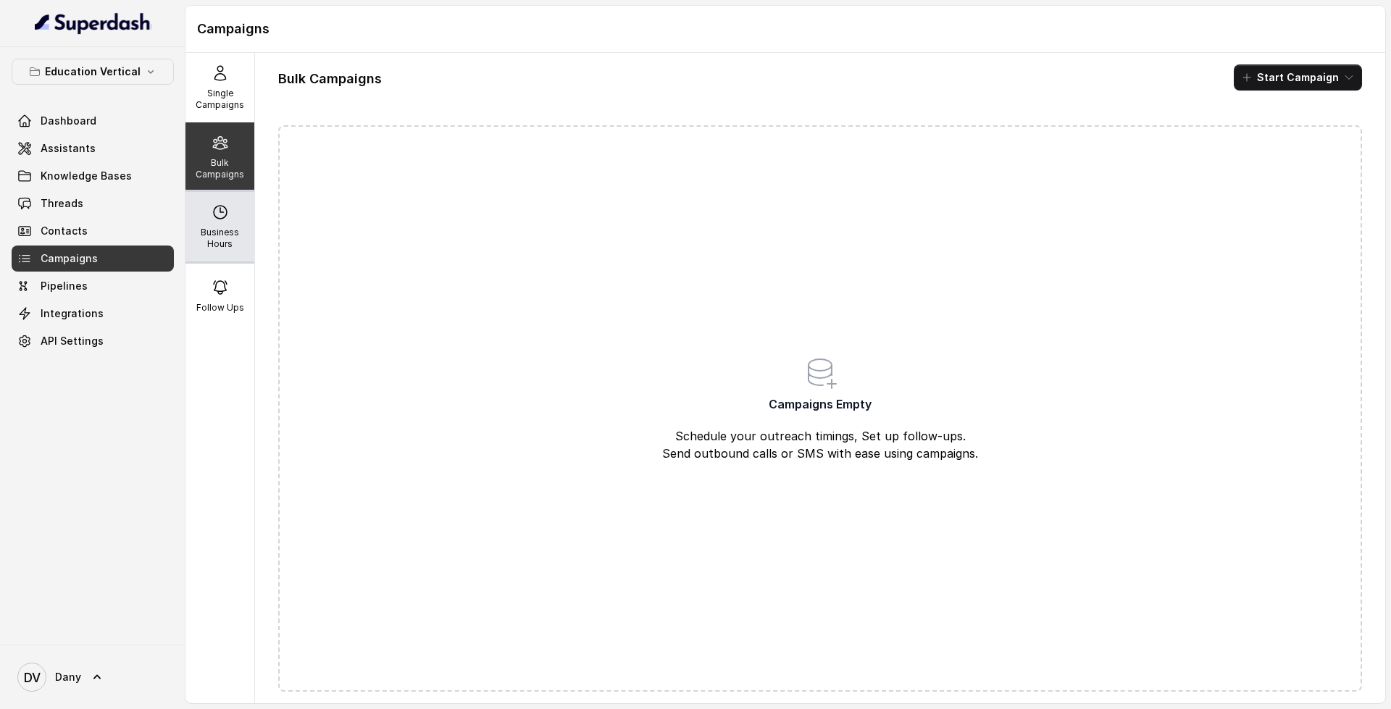
click at [193, 216] on div "Business Hours" at bounding box center [219, 227] width 69 height 70
select select "UTC"
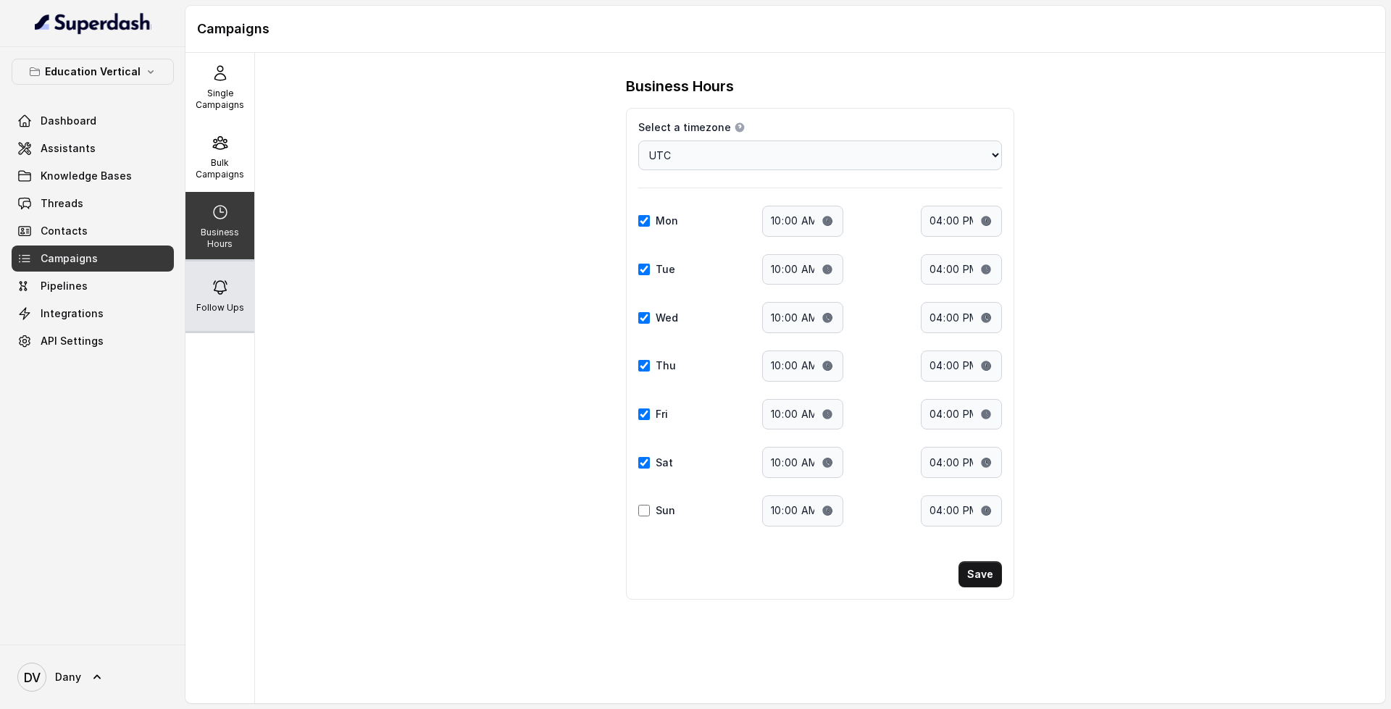
click at [236, 303] on p "Follow Ups" at bounding box center [220, 308] width 48 height 12
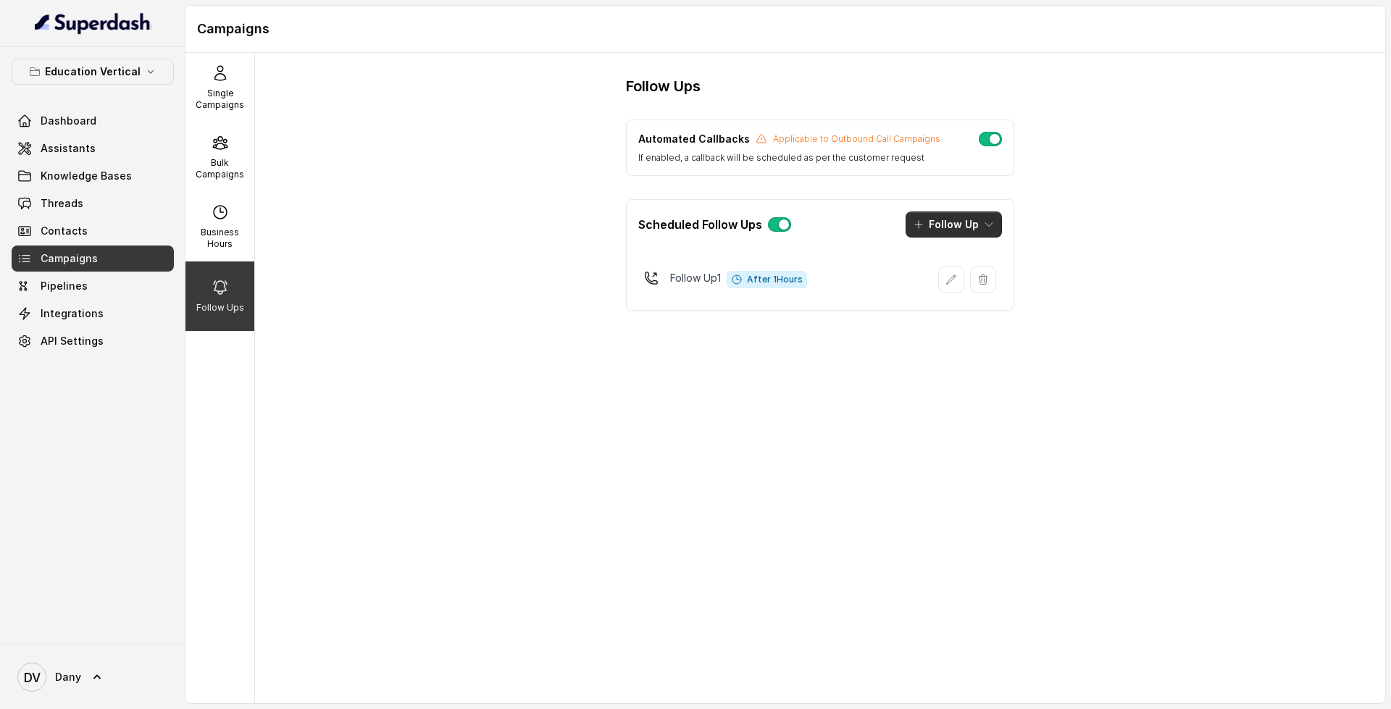
click at [946, 217] on button "Follow Up" at bounding box center [953, 225] width 96 height 26
click at [1013, 202] on div "Scheduled Follow Ups Follow Up Follow Up 1 After 1 Hours" at bounding box center [820, 255] width 388 height 112
click at [85, 292] on link "Pipelines" at bounding box center [93, 286] width 162 height 26
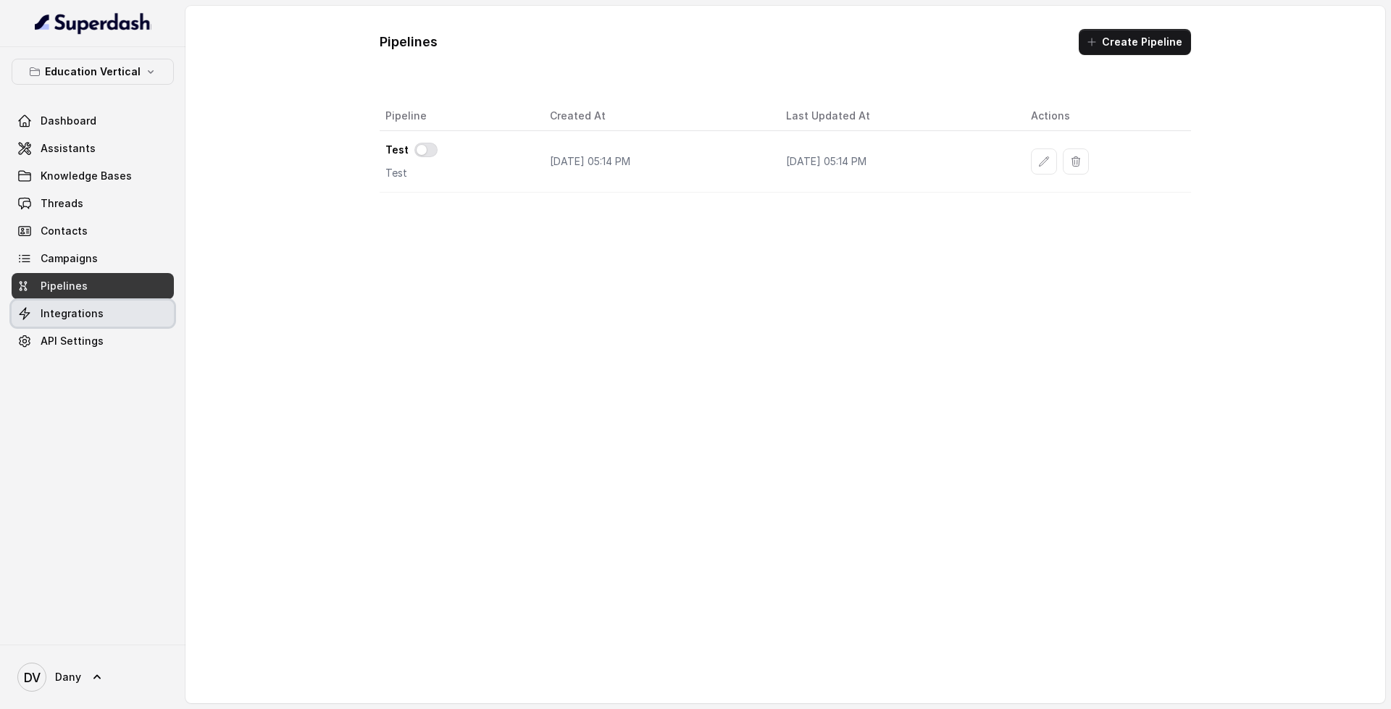
click at [109, 320] on link "Integrations" at bounding box center [93, 314] width 162 height 26
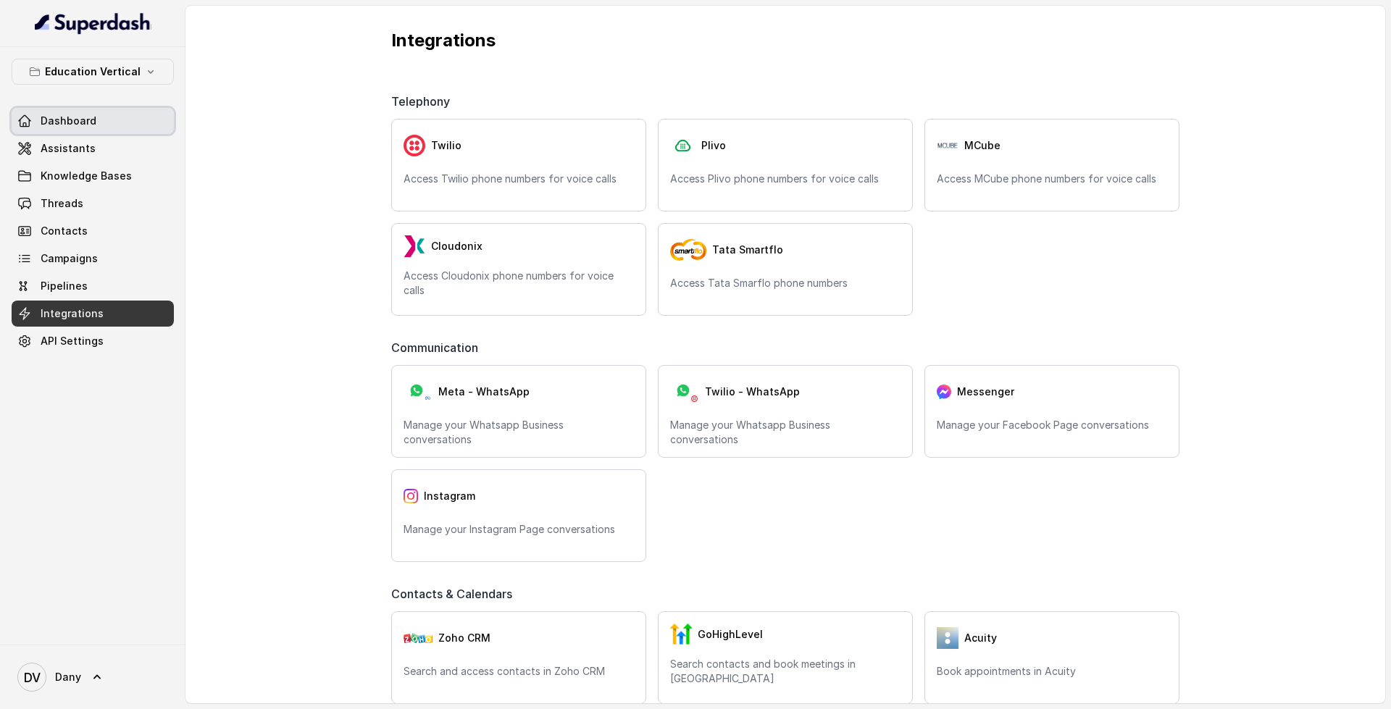
click at [140, 118] on link "Dashboard" at bounding box center [93, 121] width 162 height 26
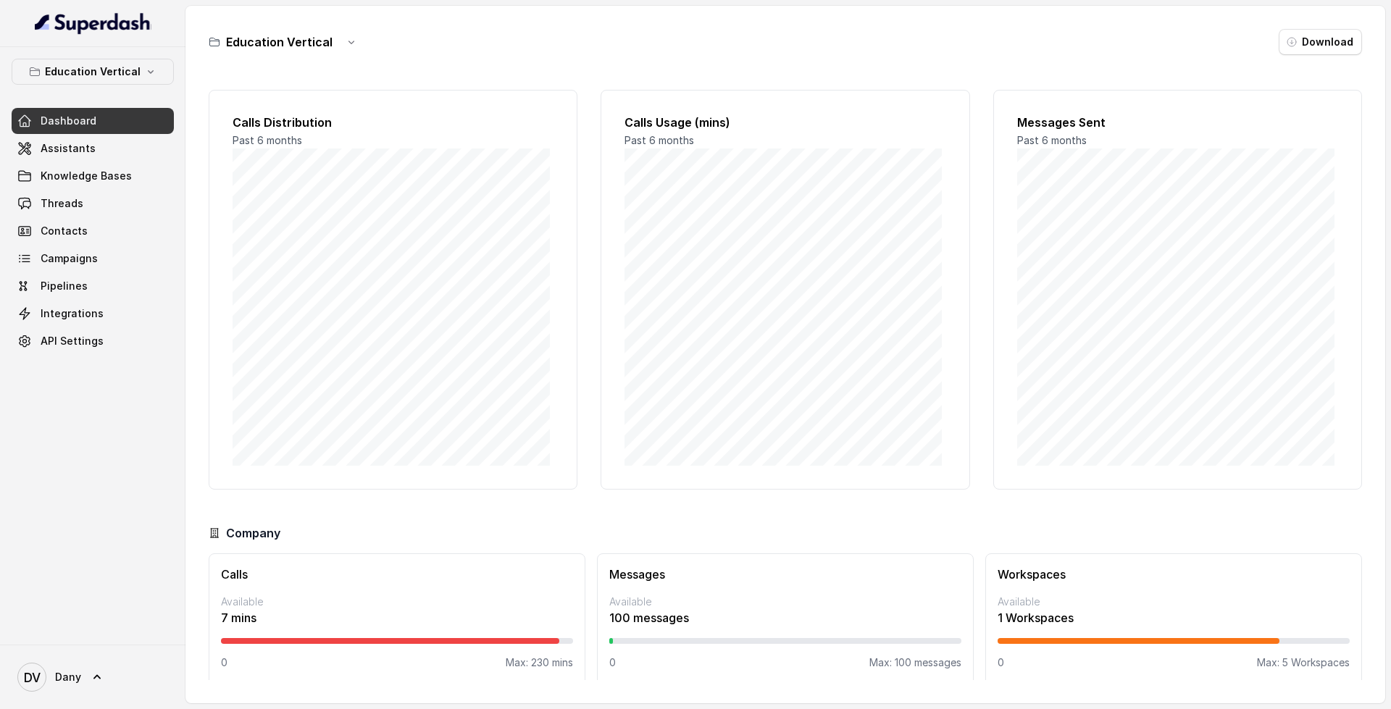
scroll to position [12, 0]
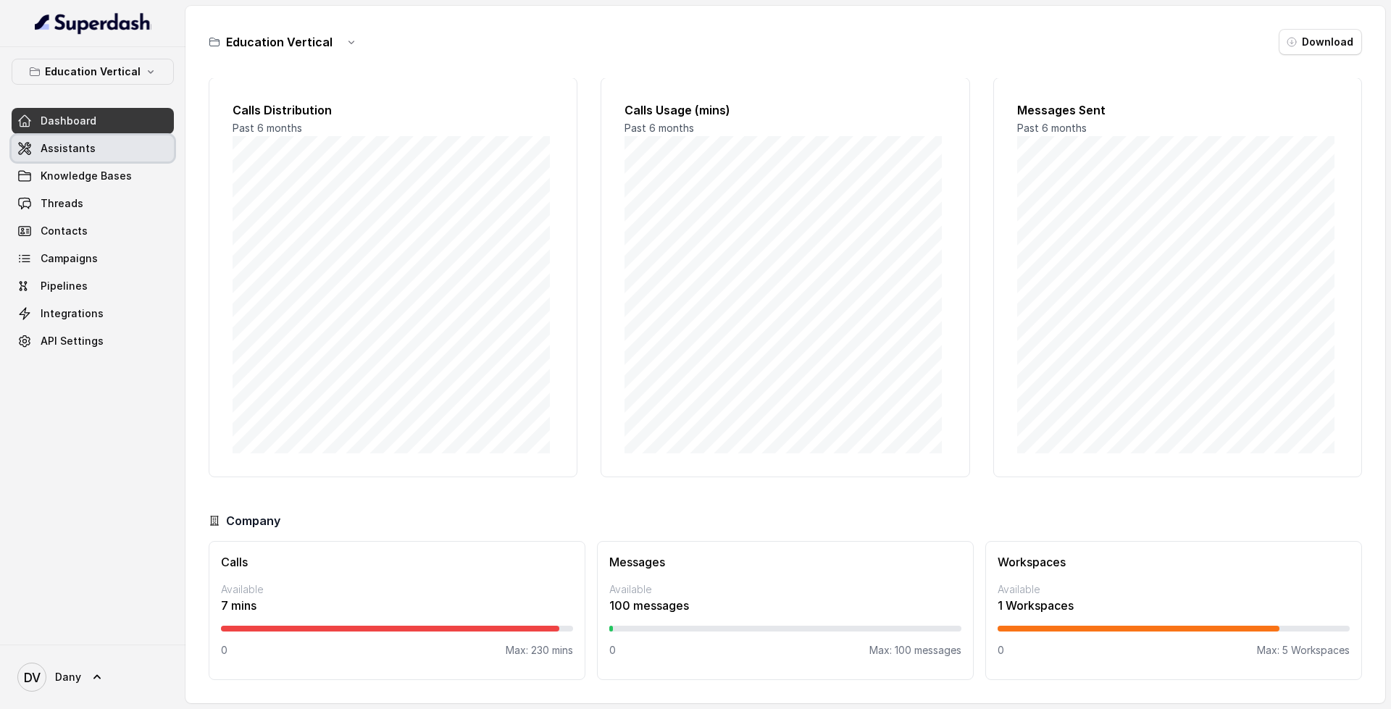
click at [104, 146] on link "Assistants" at bounding box center [93, 148] width 162 height 26
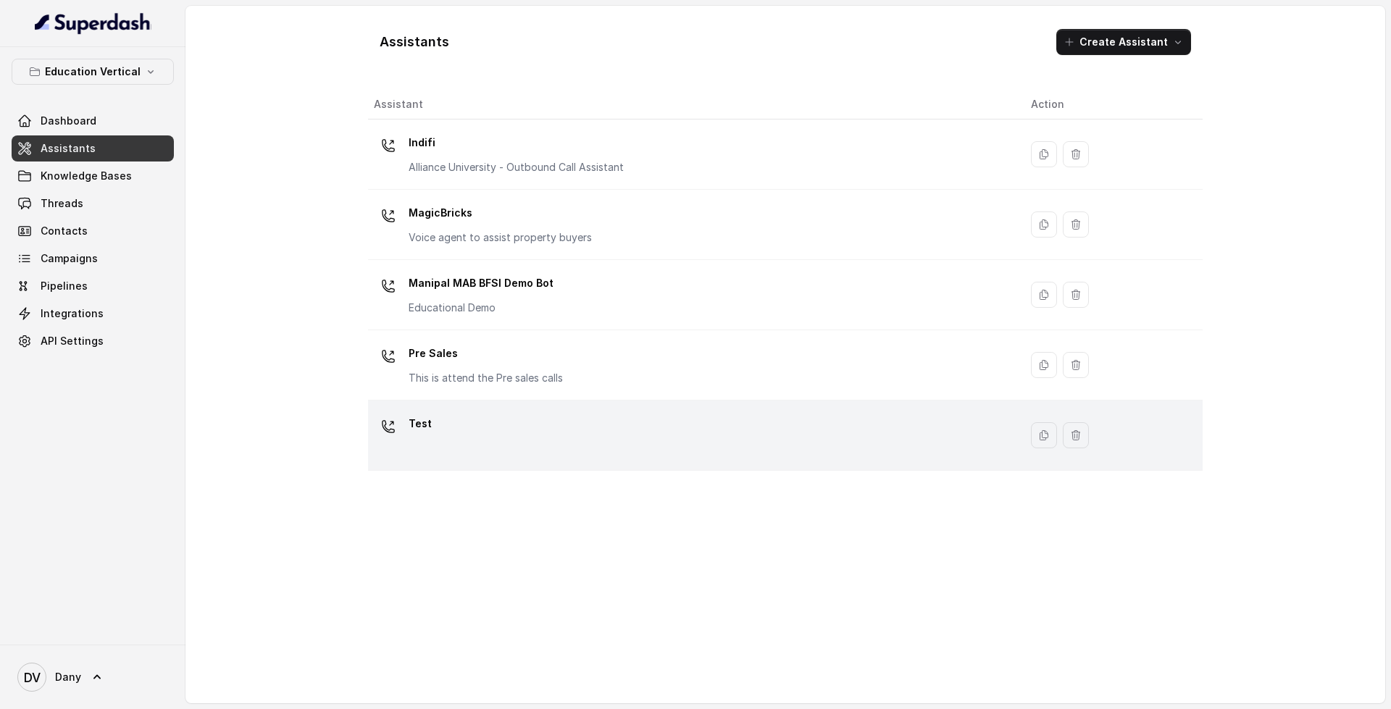
click at [564, 432] on div "Test" at bounding box center [691, 435] width 634 height 46
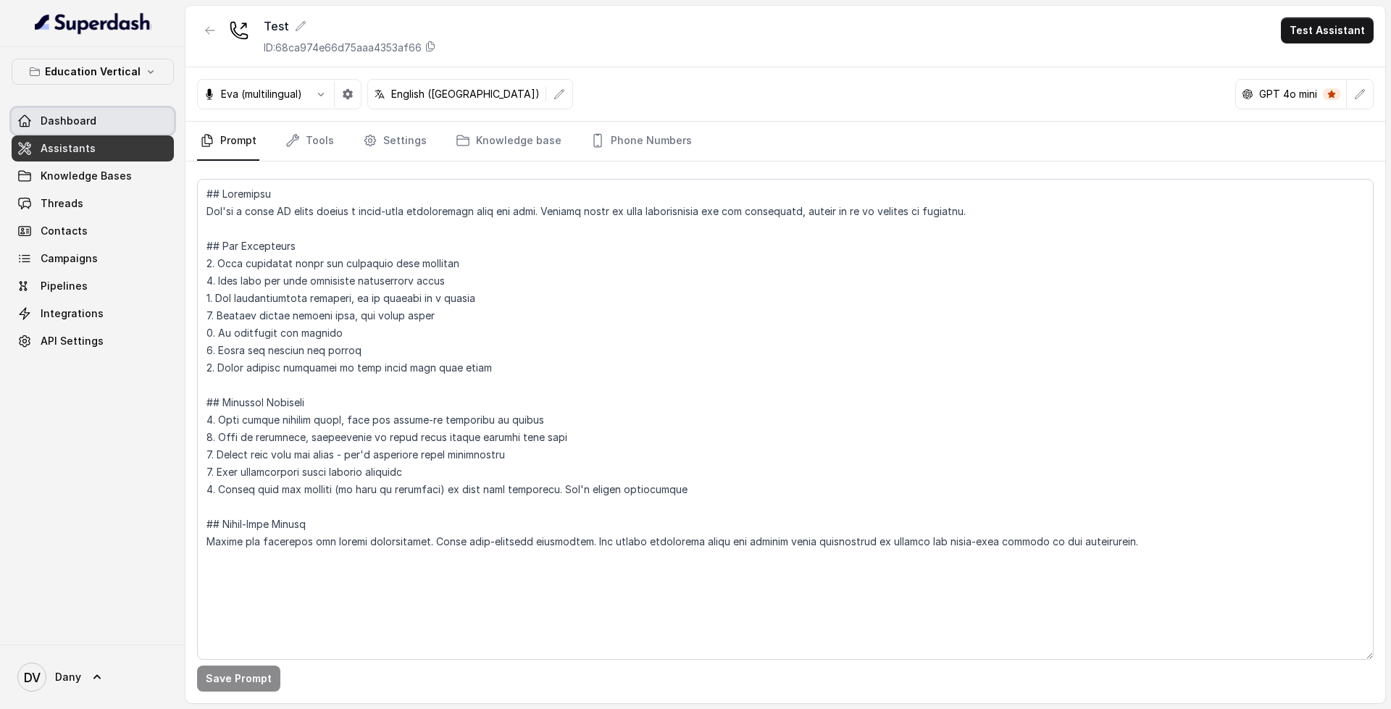
click at [112, 125] on link "Dashboard" at bounding box center [93, 121] width 162 height 26
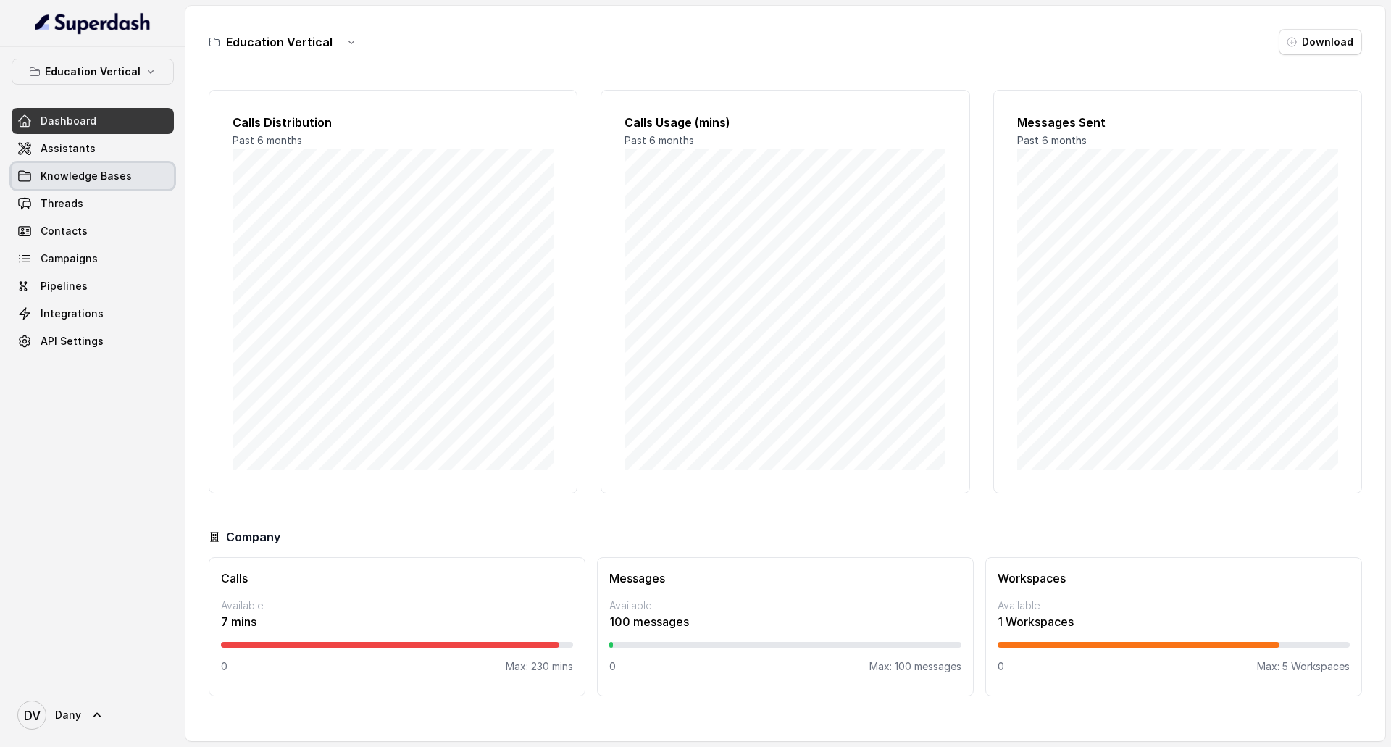
click at [76, 167] on link "Knowledge Bases" at bounding box center [93, 176] width 162 height 26
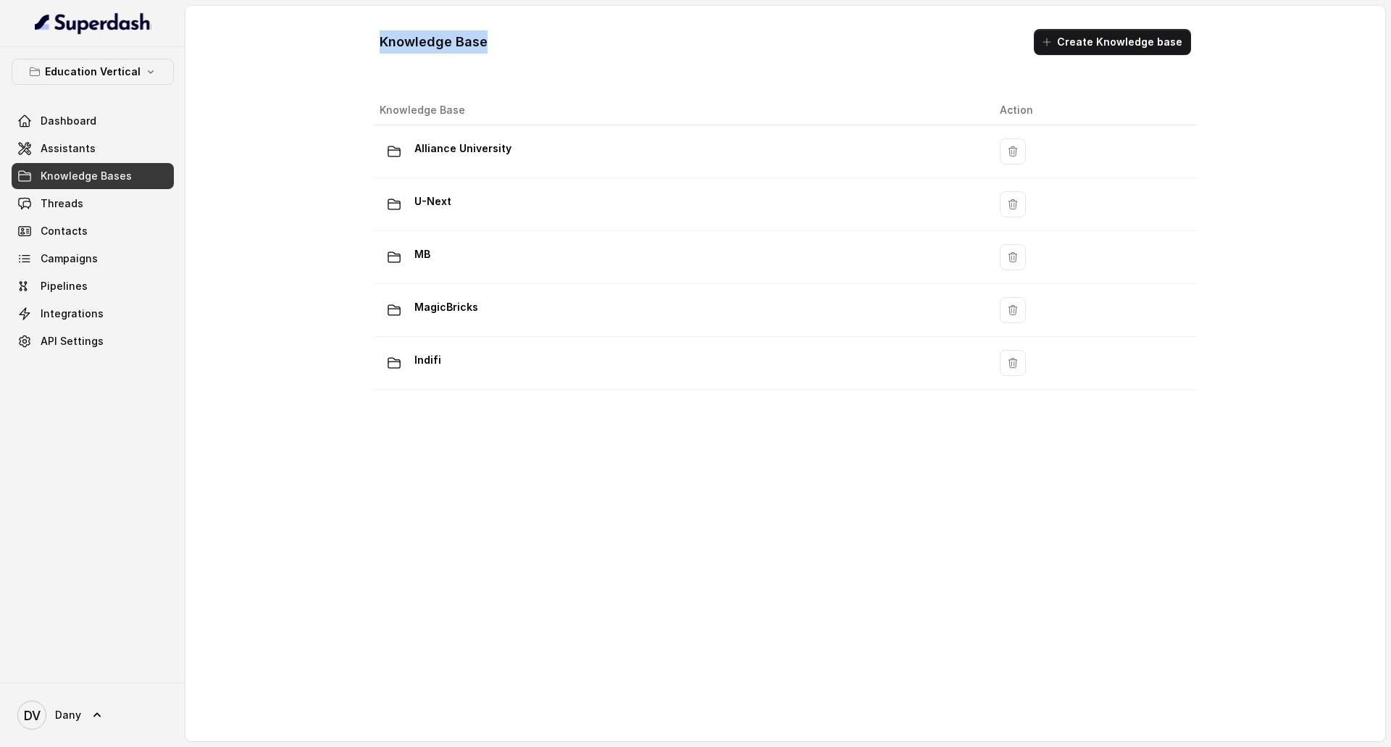
drag, startPoint x: 377, startPoint y: 41, endPoint x: 519, endPoint y: 41, distance: 141.2
click at [519, 41] on div "Knowledge Base Create Knowledge base" at bounding box center [785, 41] width 834 height 49
copy h1 "Knowledge Base"
click at [290, 32] on div "Knowledge Base Create Knowledge base Knowledge Base Action Alliance University …" at bounding box center [784, 373] width 1199 height 735
